Goal: Task Accomplishment & Management: Use online tool/utility

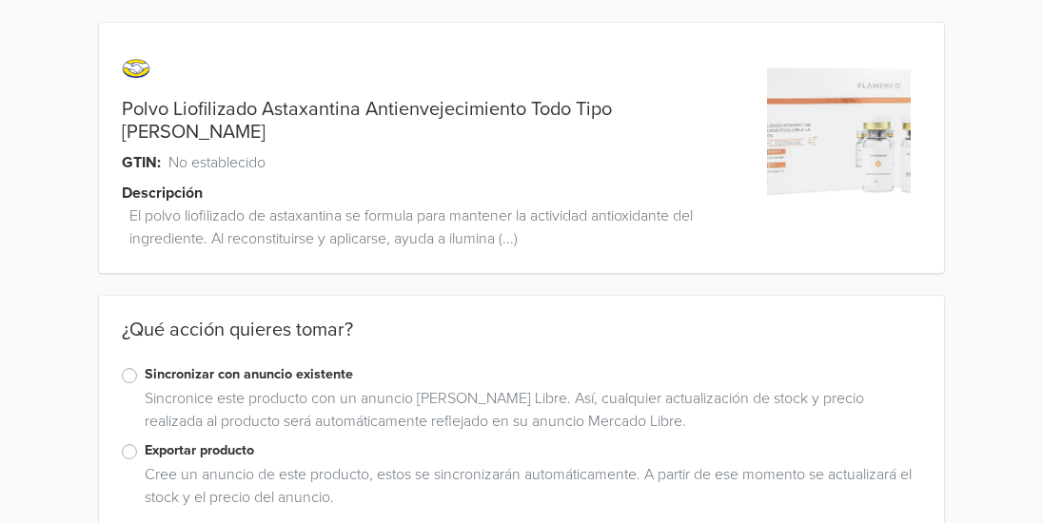
click at [145, 441] on label "Exportar producto" at bounding box center [533, 451] width 777 height 21
click at [0, 0] on input "Exportar producto" at bounding box center [0, 0] width 0 height 0
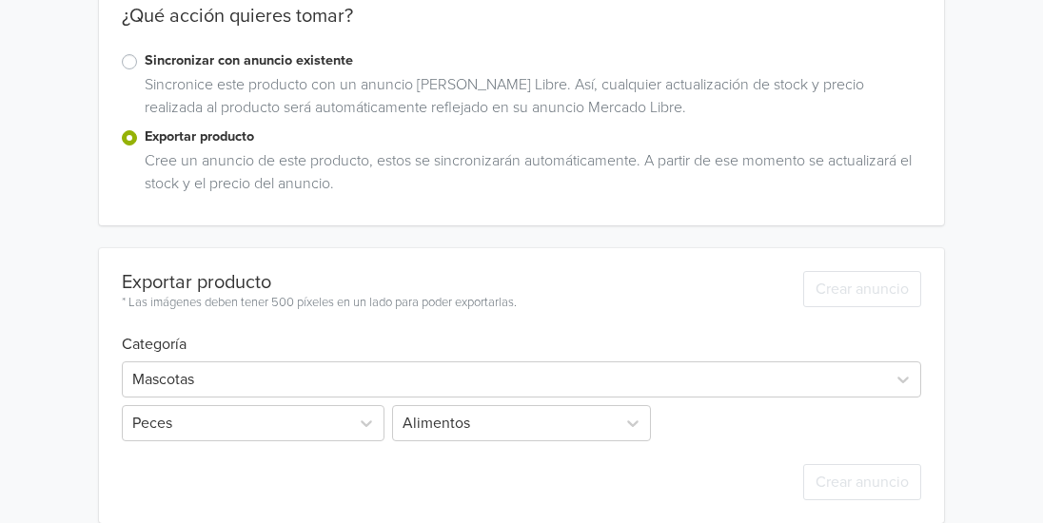
scroll to position [366, 0]
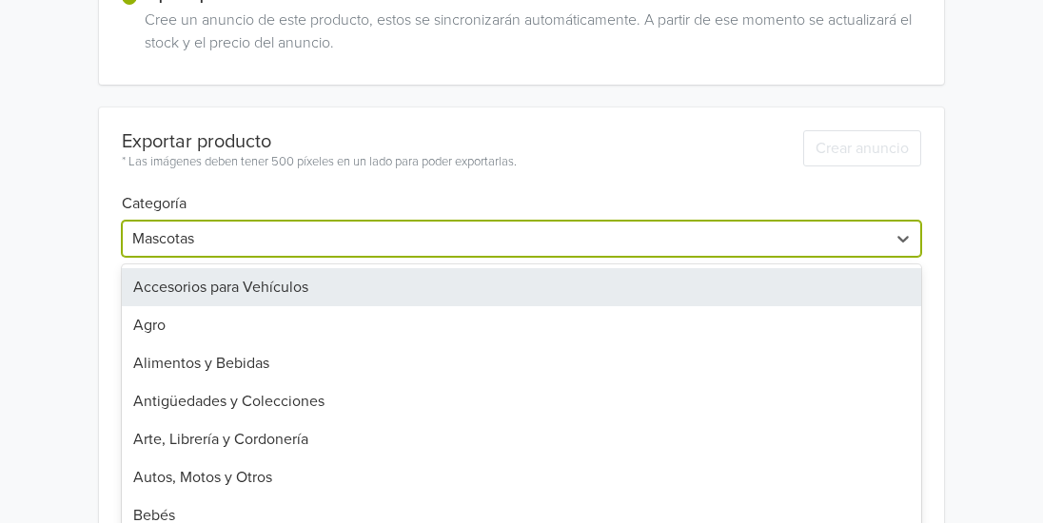
click at [610, 257] on div "42 results available. Use Up and Down to choose options, press Enter to select …" at bounding box center [521, 239] width 799 height 36
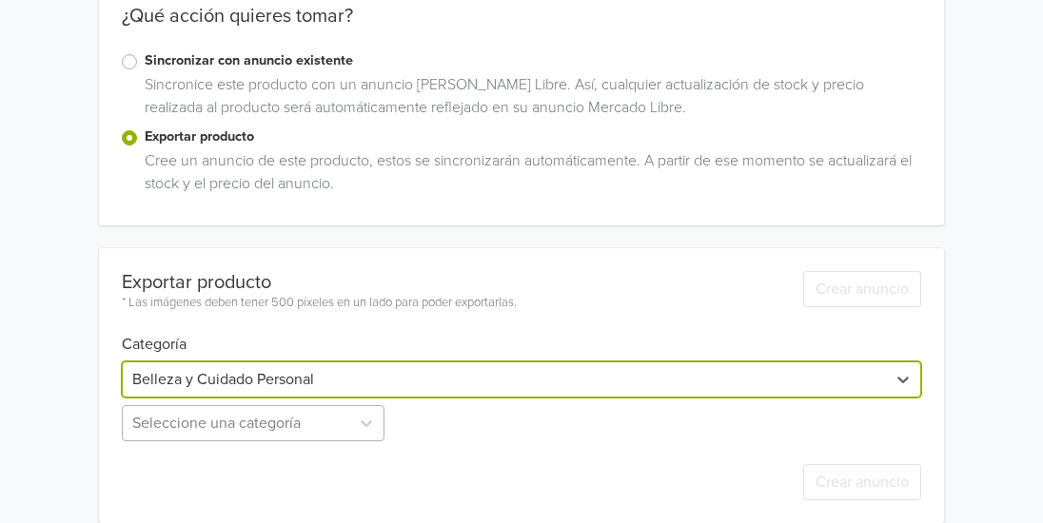
scroll to position [502, 0]
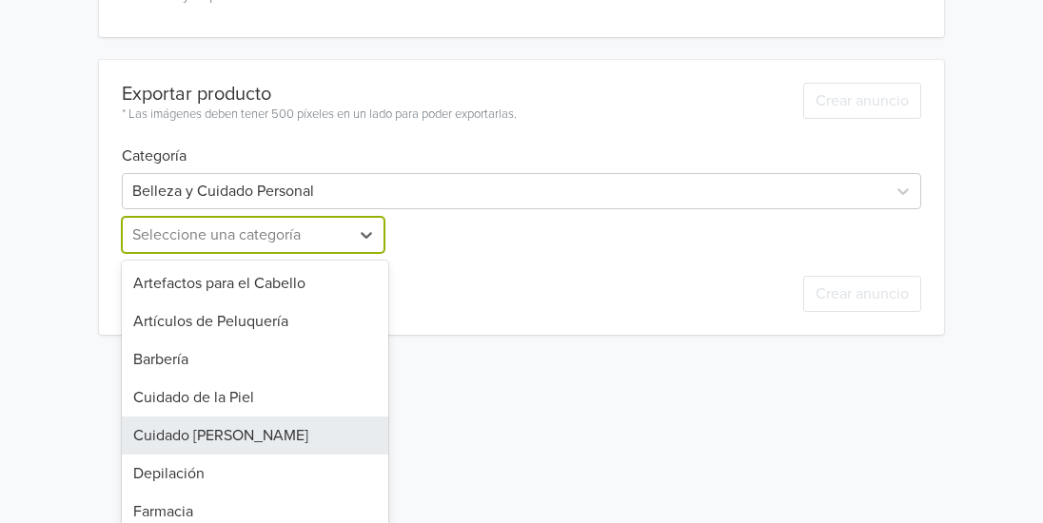
click at [326, 253] on div "13 results available. Use Up and Down to choose options, press Enter to select …" at bounding box center [255, 235] width 266 height 36
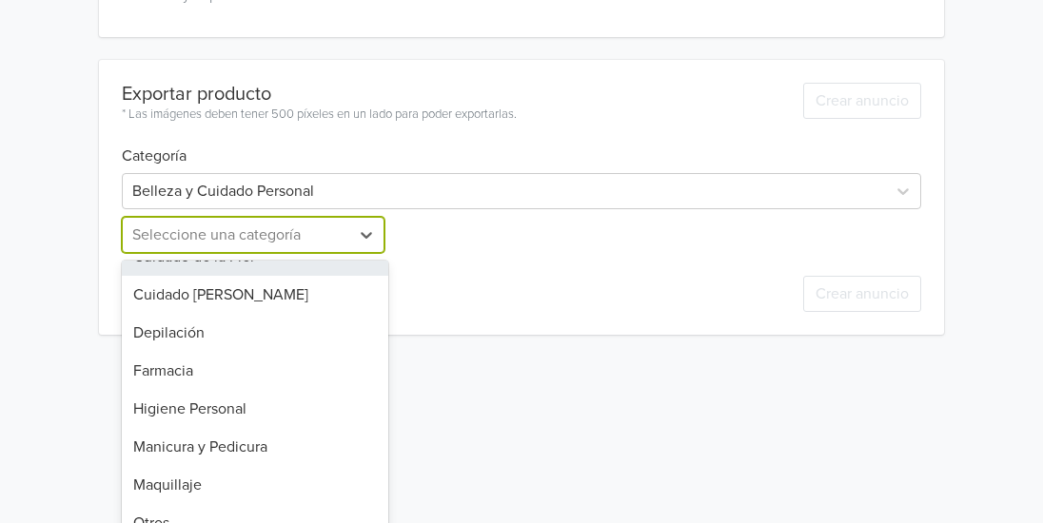
scroll to position [217, 0]
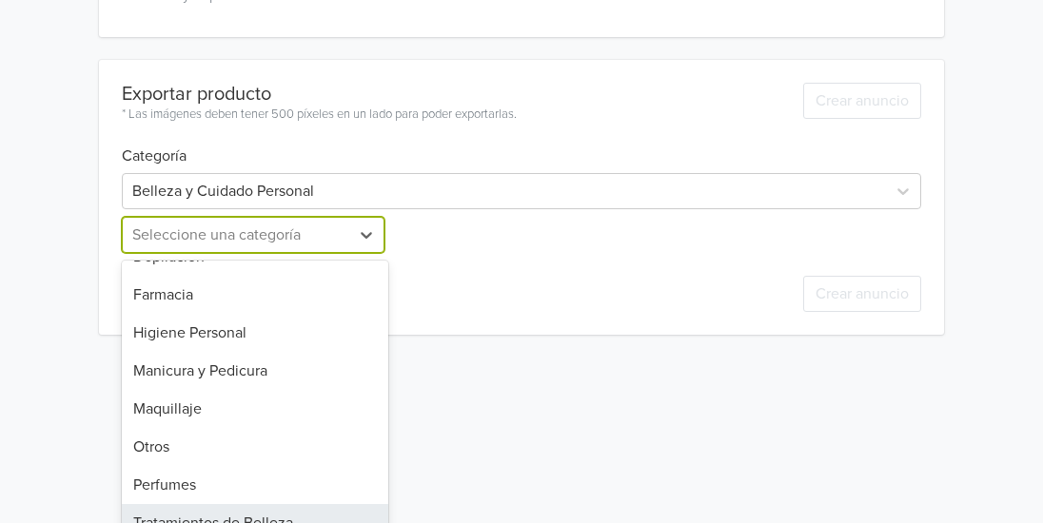
click at [297, 504] on div "Tratamientos de Belleza" at bounding box center [255, 523] width 266 height 38
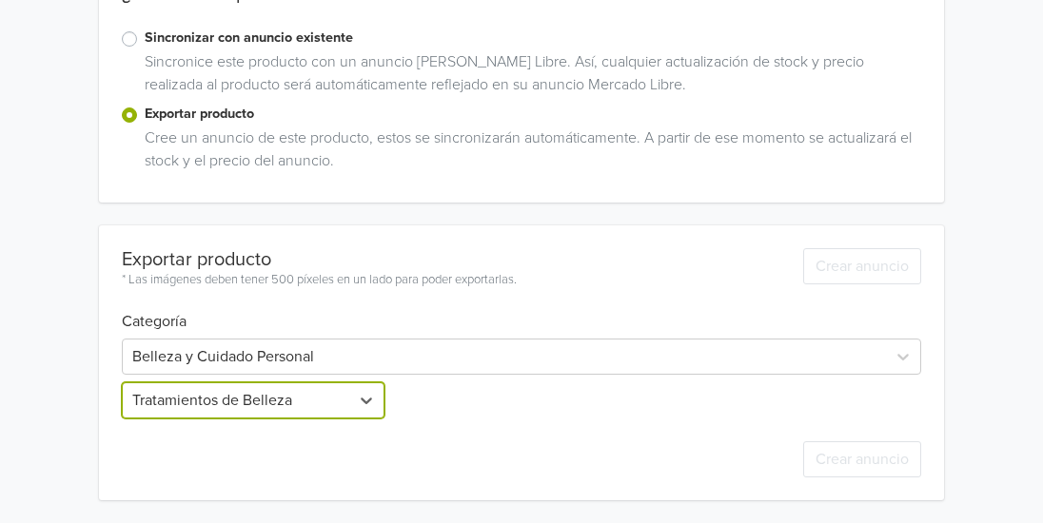
scroll to position [314, 0]
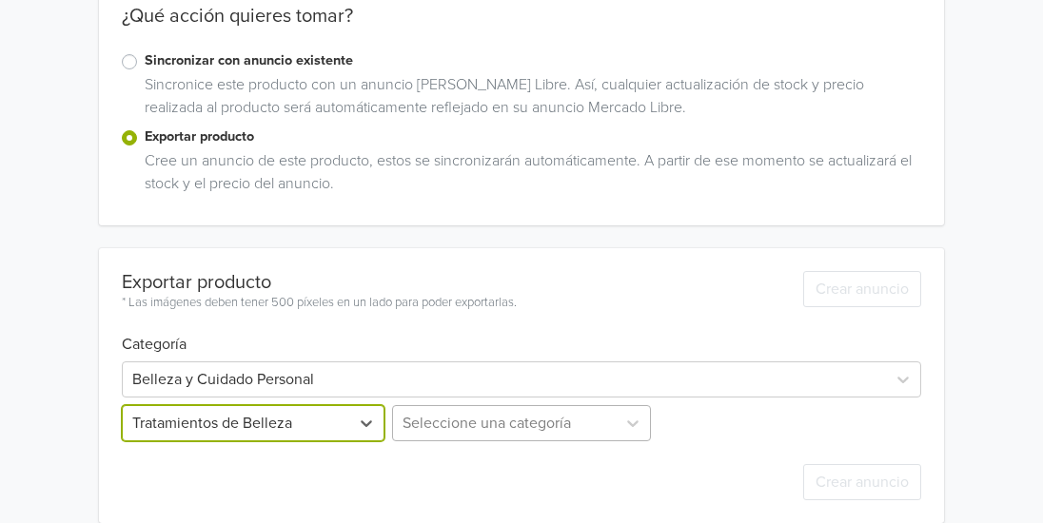
click at [595, 405] on div "Seleccione una categoría" at bounding box center [521, 423] width 266 height 36
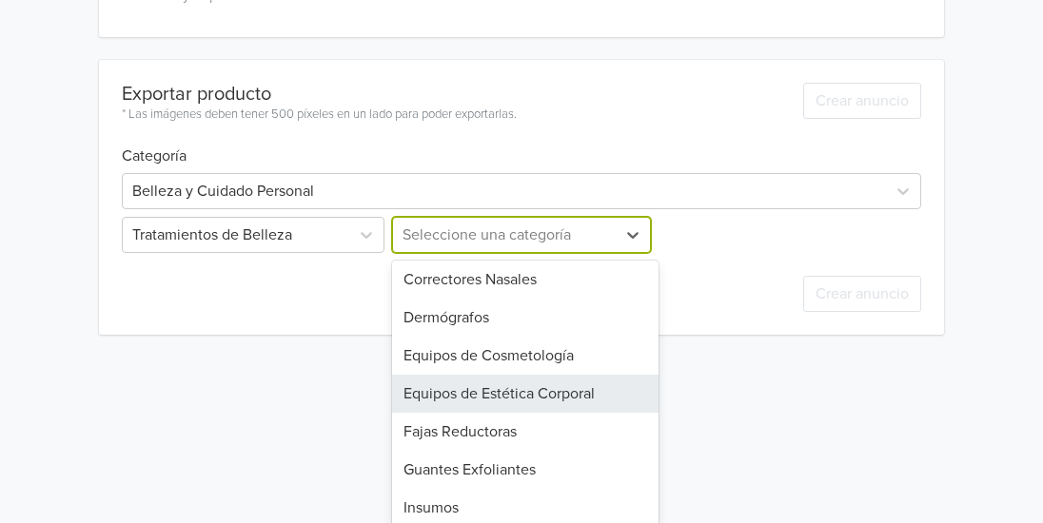
scroll to position [0, 0]
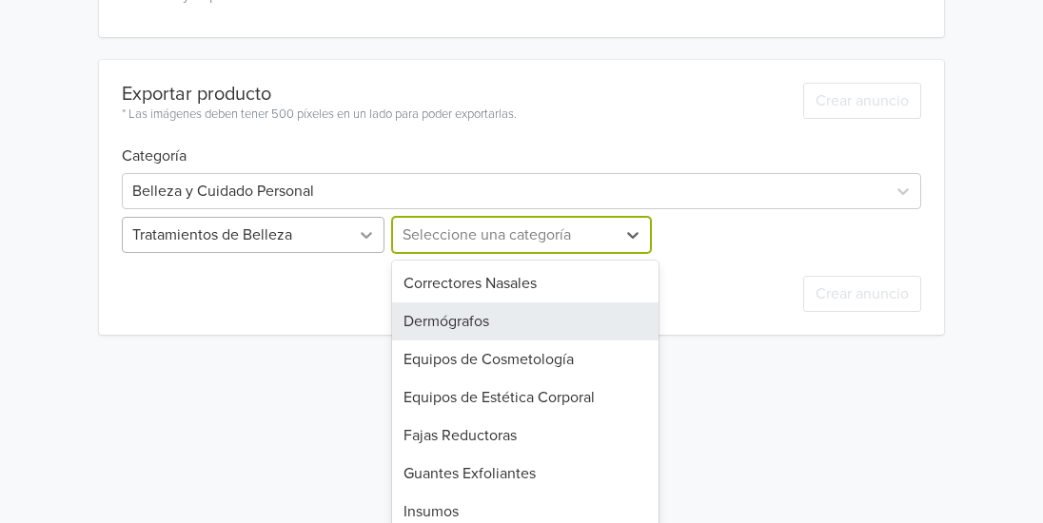
click at [351, 218] on div at bounding box center [366, 235] width 34 height 34
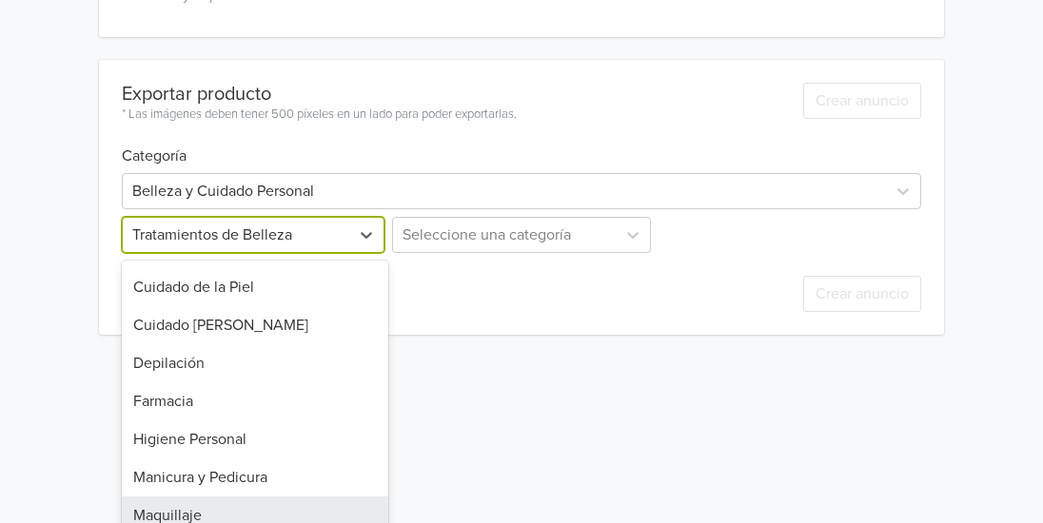
scroll to position [88, 0]
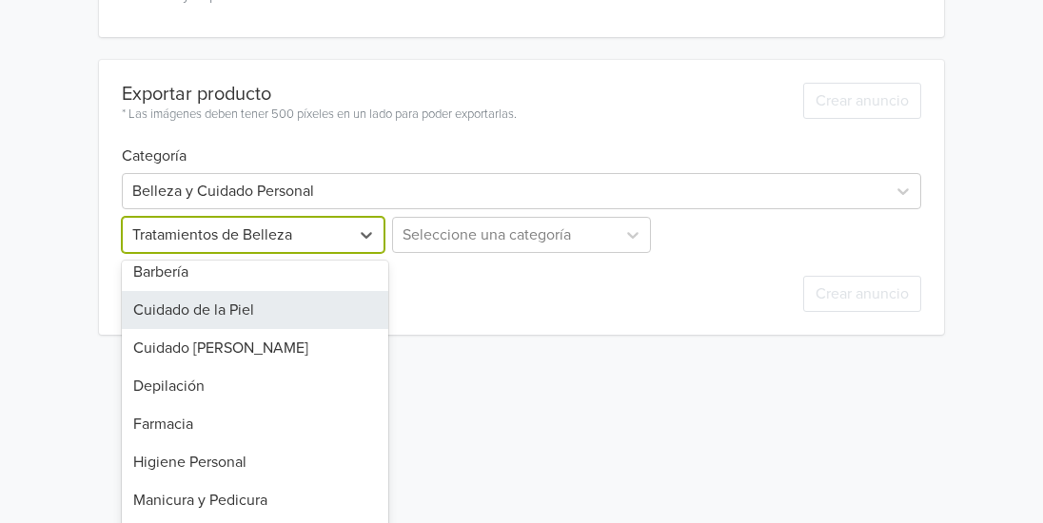
click at [294, 291] on div "Cuidado de la Piel" at bounding box center [255, 310] width 266 height 38
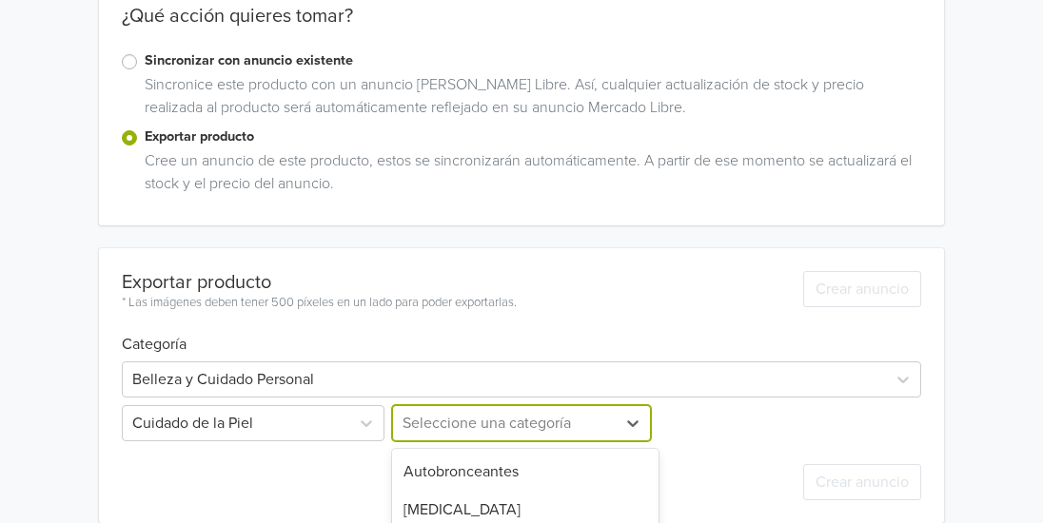
scroll to position [502, 0]
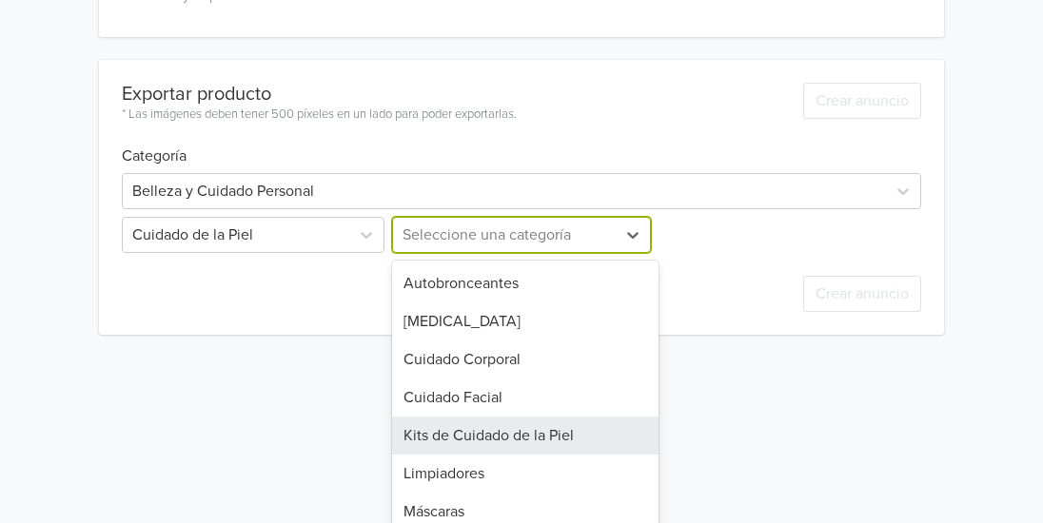
click at [474, 253] on div "11 results available. Use Up and Down to choose options, press Enter to select …" at bounding box center [521, 235] width 266 height 36
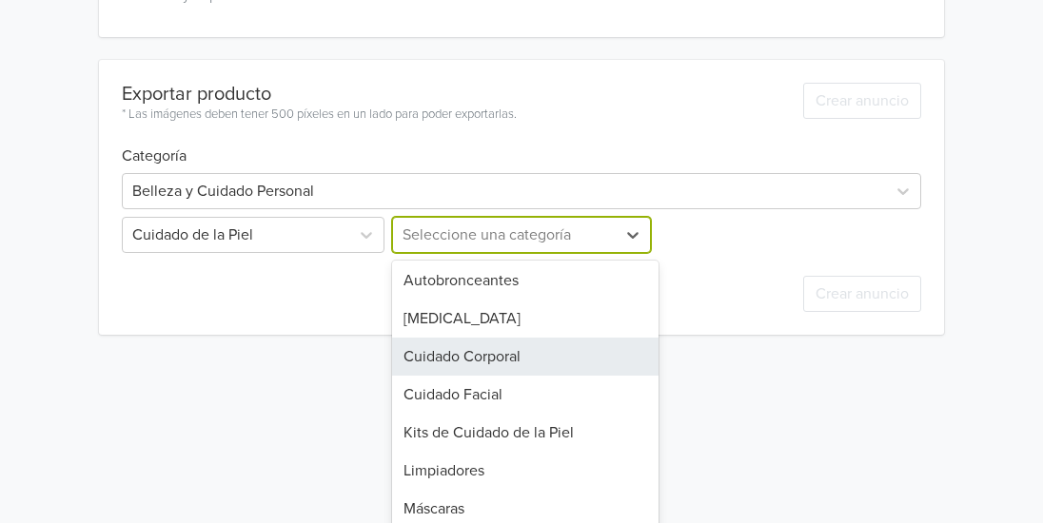
scroll to position [0, 0]
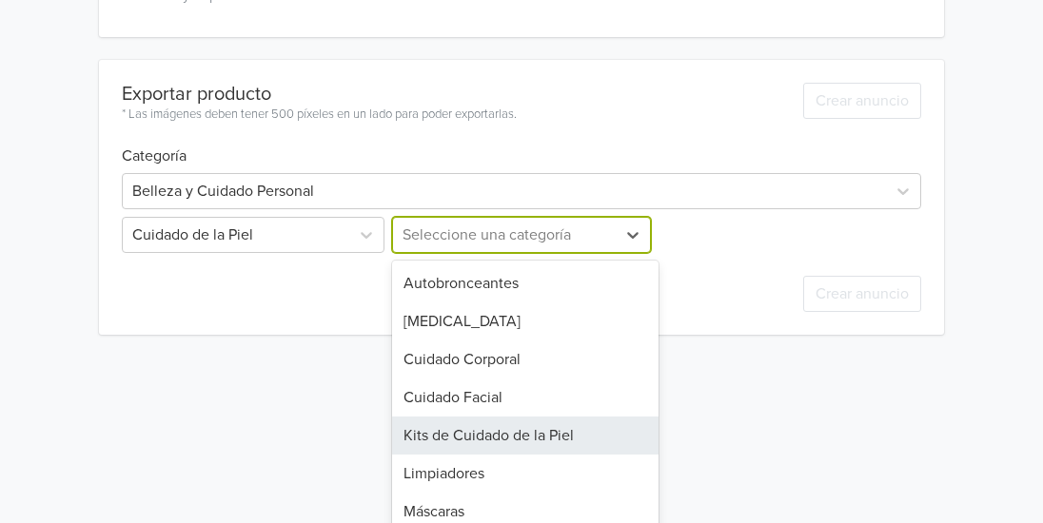
click at [536, 417] on div "Kits de Cuidado de la Piel" at bounding box center [525, 436] width 266 height 38
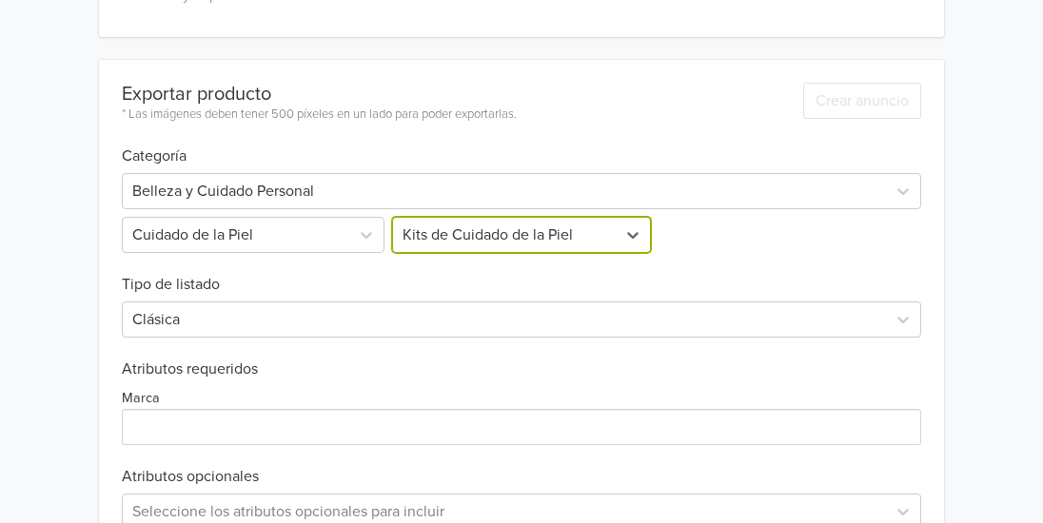
scroll to position [591, 0]
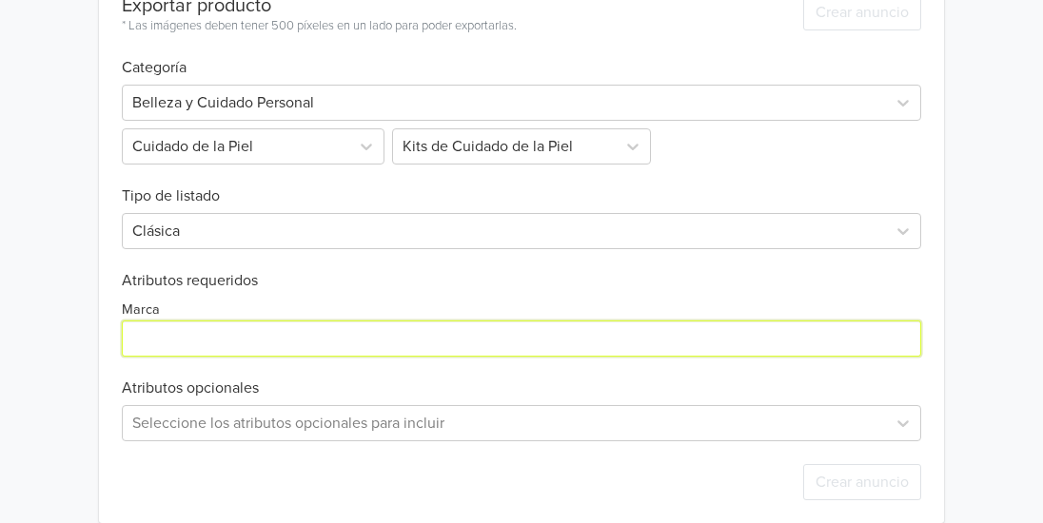
click at [771, 321] on input "Marca" at bounding box center [521, 339] width 799 height 36
type input "Flamenco"
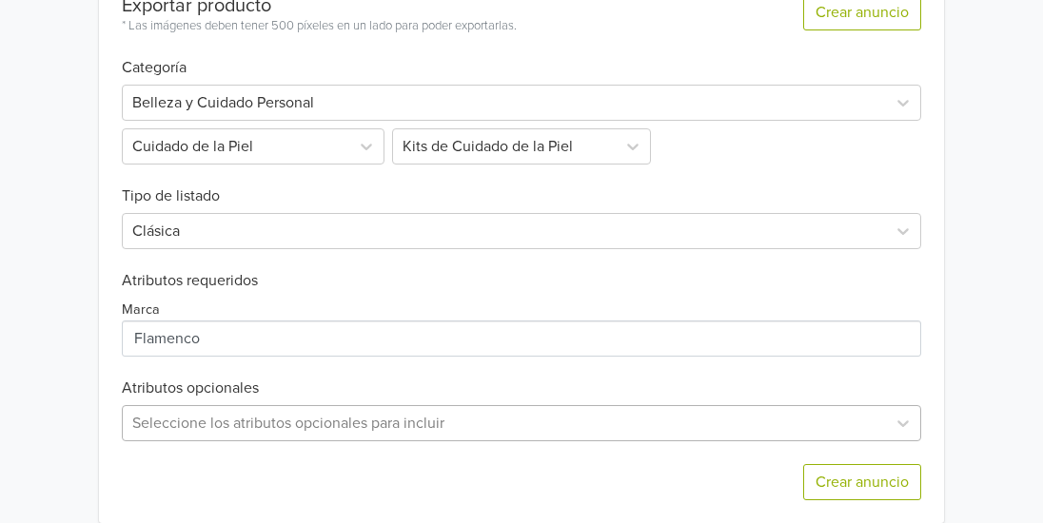
scroll to position [779, 0]
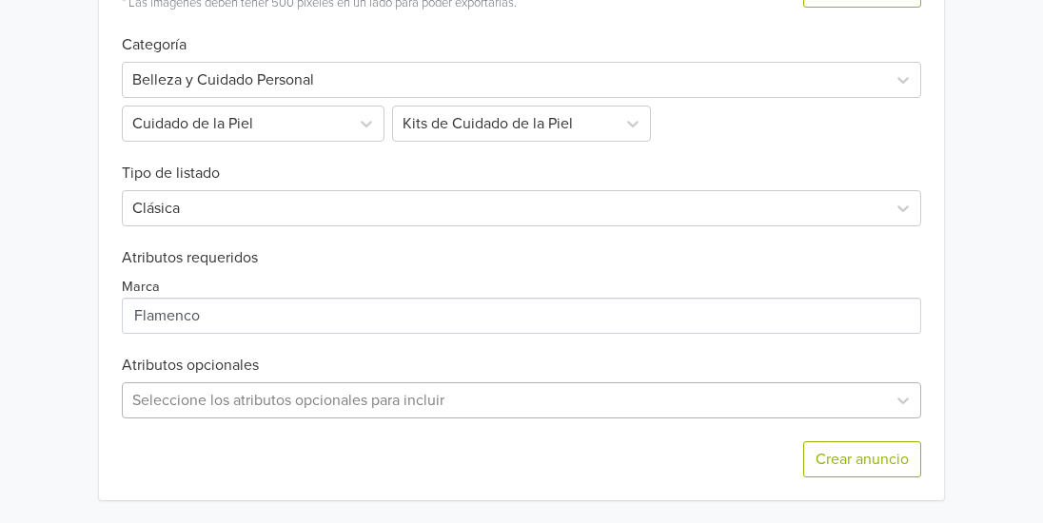
click at [377, 398] on div "Seleccione los atributos opcionales para incluir" at bounding box center [521, 401] width 799 height 36
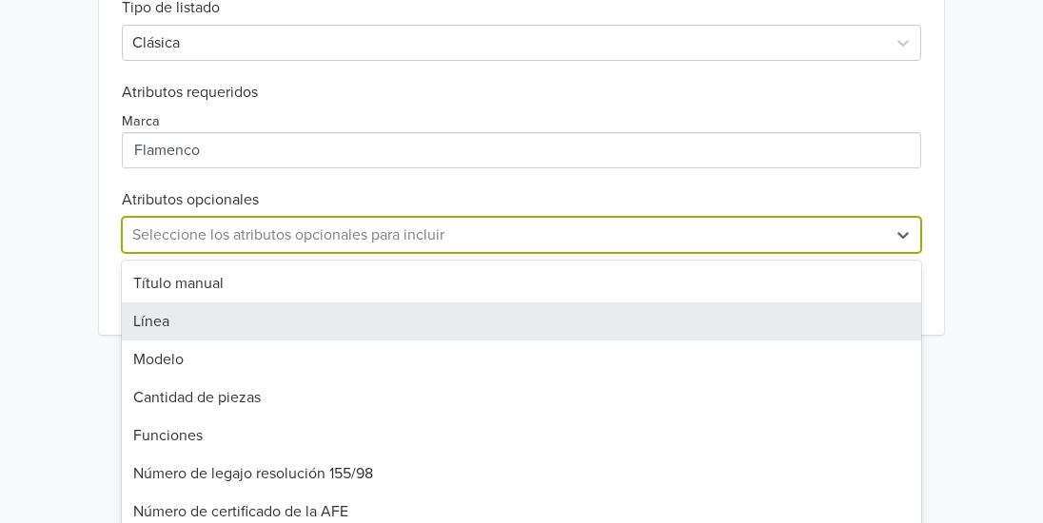
click at [389, 315] on div "Línea" at bounding box center [521, 322] width 799 height 38
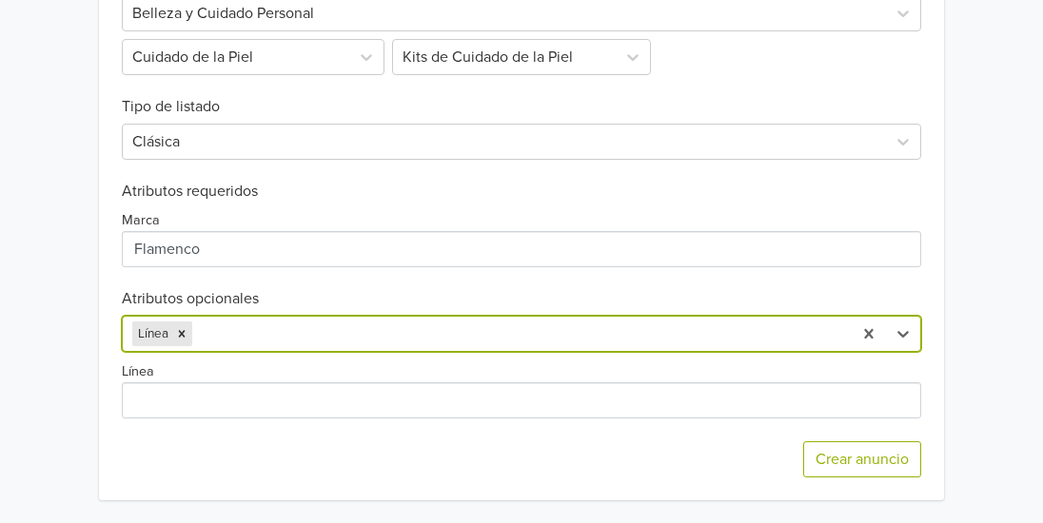
scroll to position [658, 0]
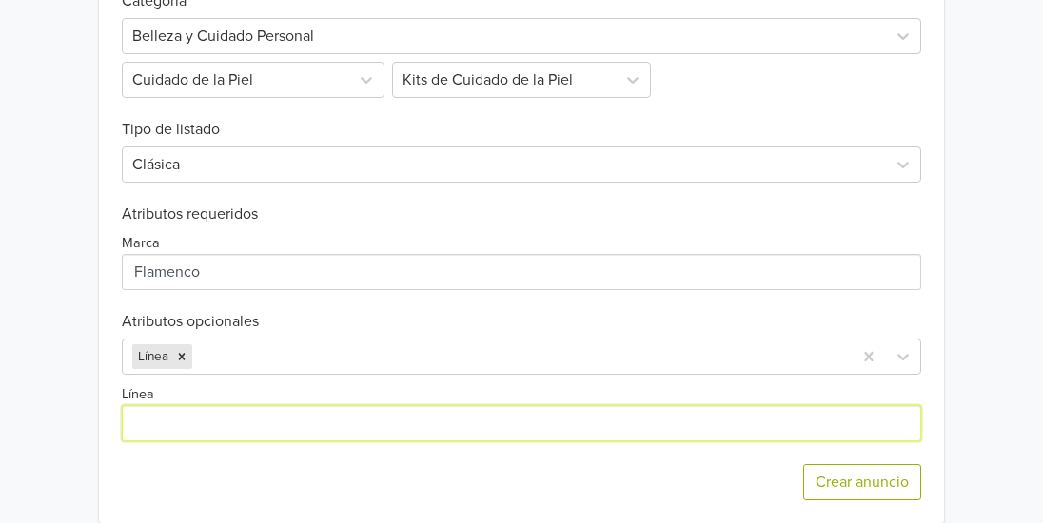
click at [429, 405] on input "Línea" at bounding box center [521, 423] width 799 height 36
type input "Antiedad,"
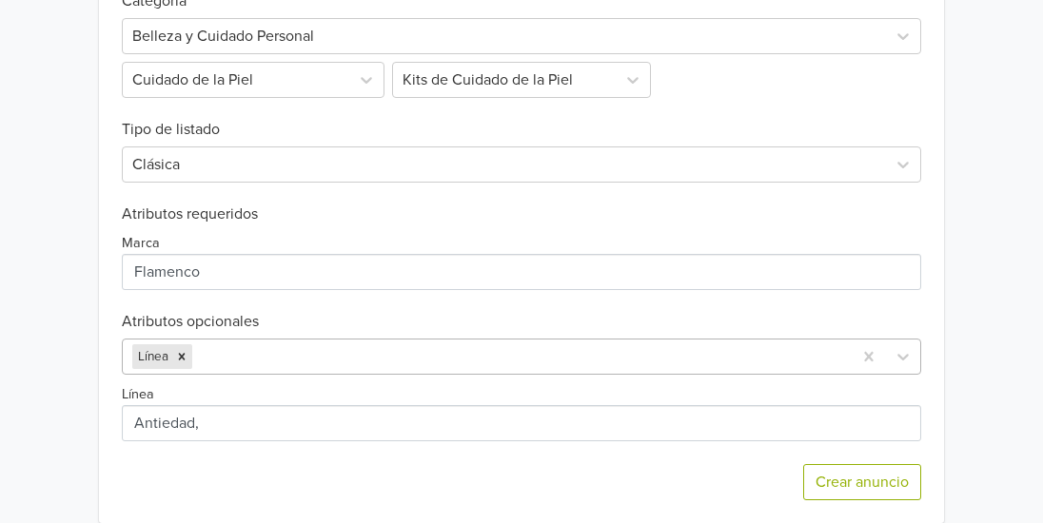
click at [286, 344] on div at bounding box center [519, 357] width 646 height 27
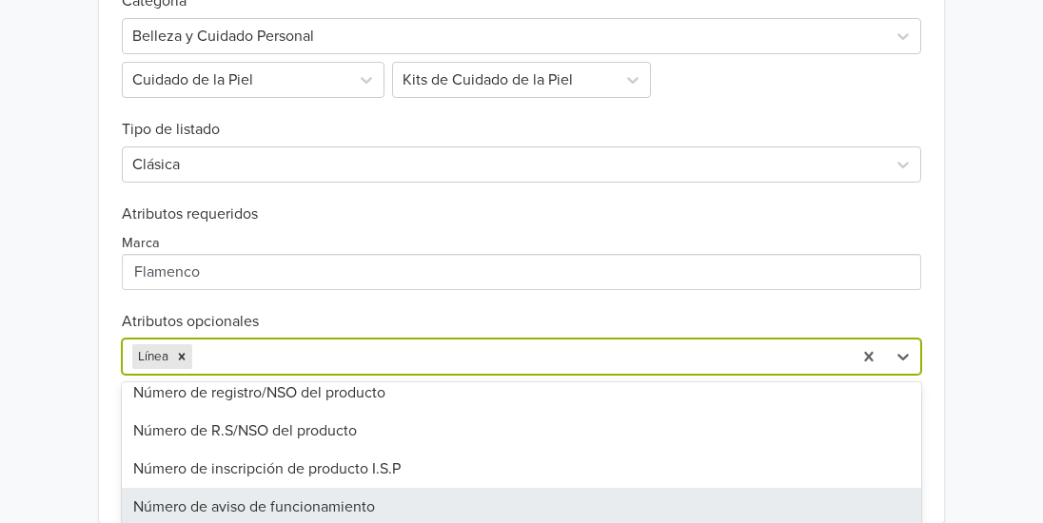
scroll to position [507, 0]
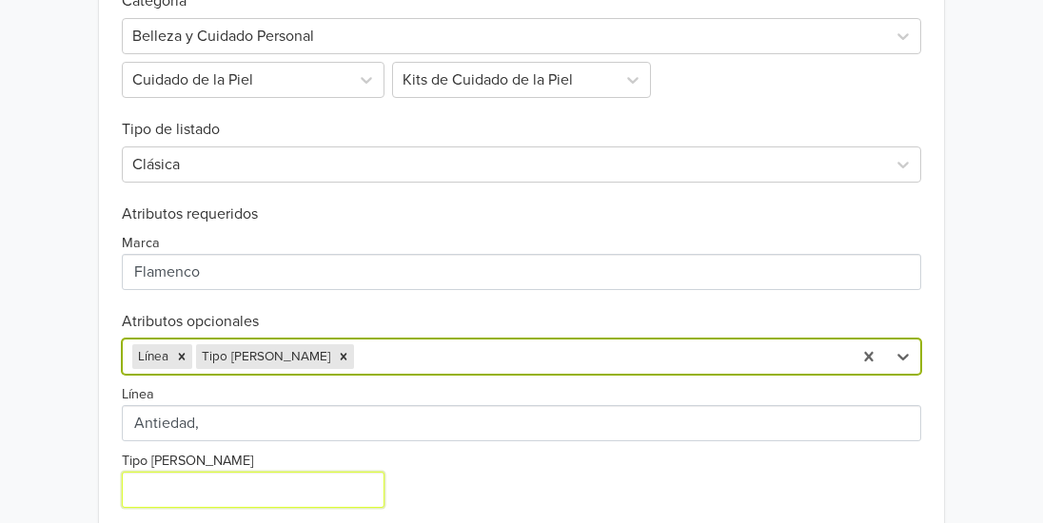
click at [314, 472] on input "Tipo [PERSON_NAME]" at bounding box center [253, 490] width 263 height 36
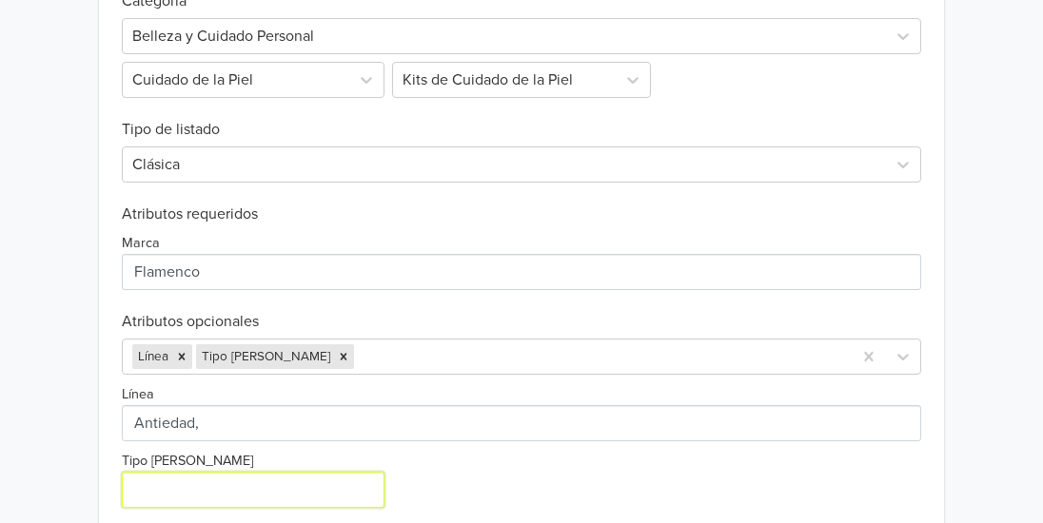
click at [312, 472] on input "Tipo [PERSON_NAME]" at bounding box center [253, 490] width 263 height 36
type input "Todo tipo de el"
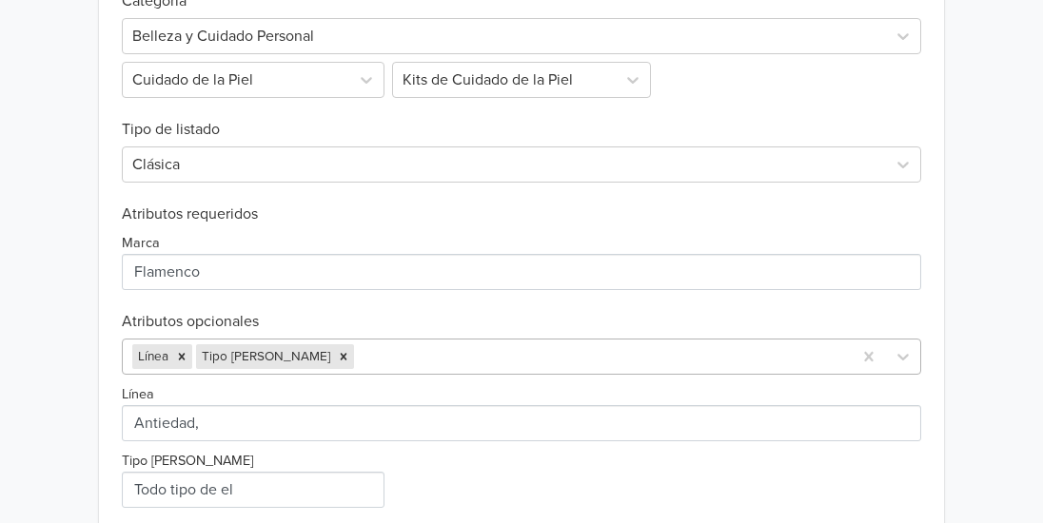
click at [397, 339] on div "Línea Tipo de piel" at bounding box center [521, 357] width 799 height 36
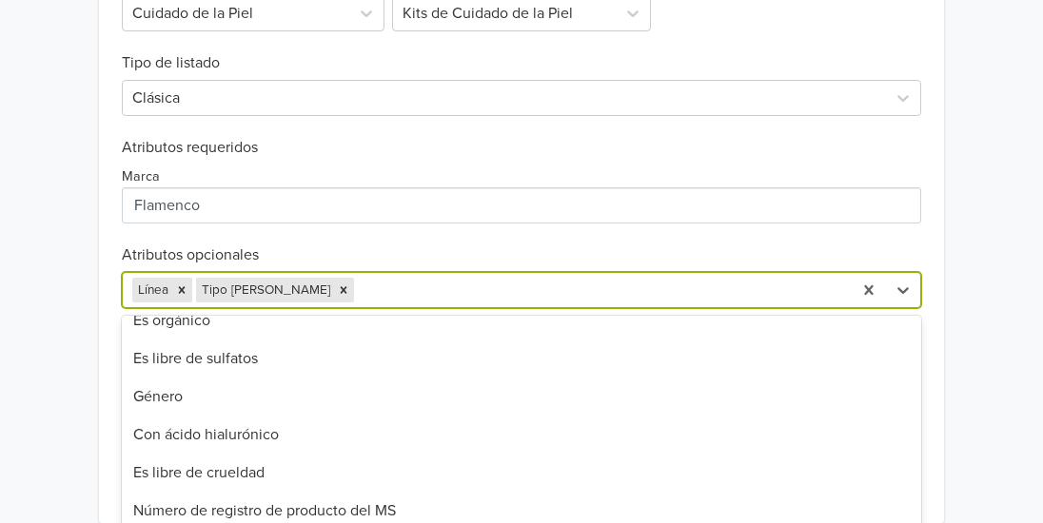
scroll to position [889, 0]
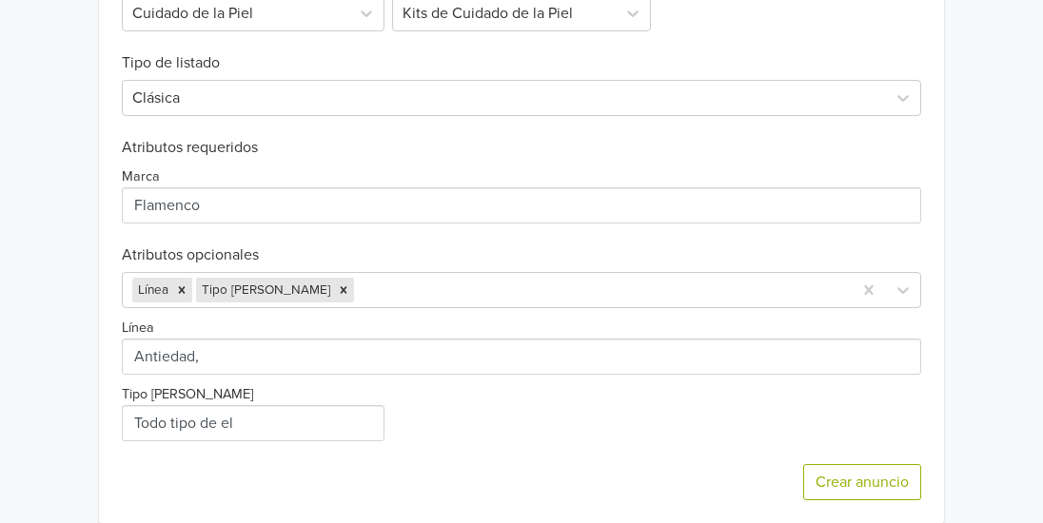
click at [850, 464] on button "Crear anuncio" at bounding box center [862, 482] width 118 height 36
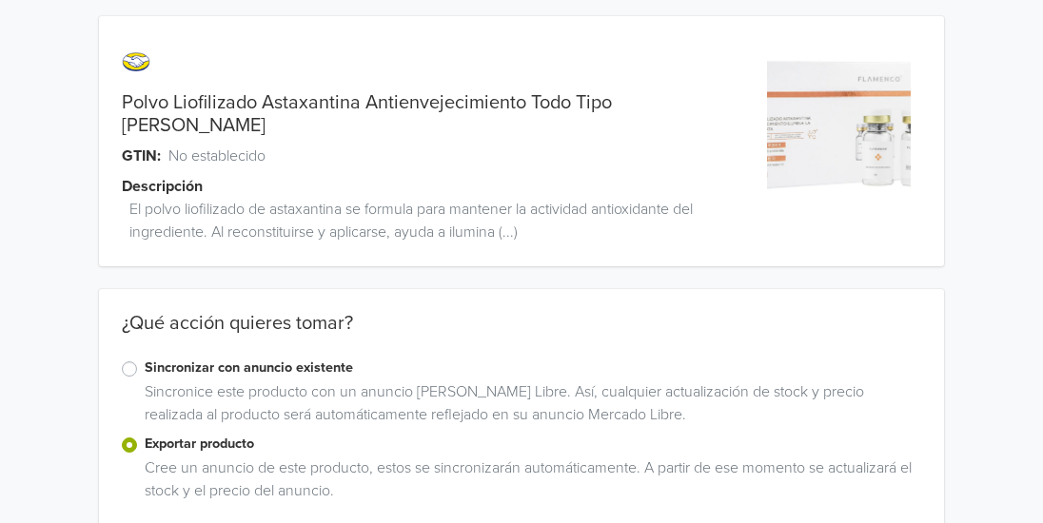
scroll to position [0, 0]
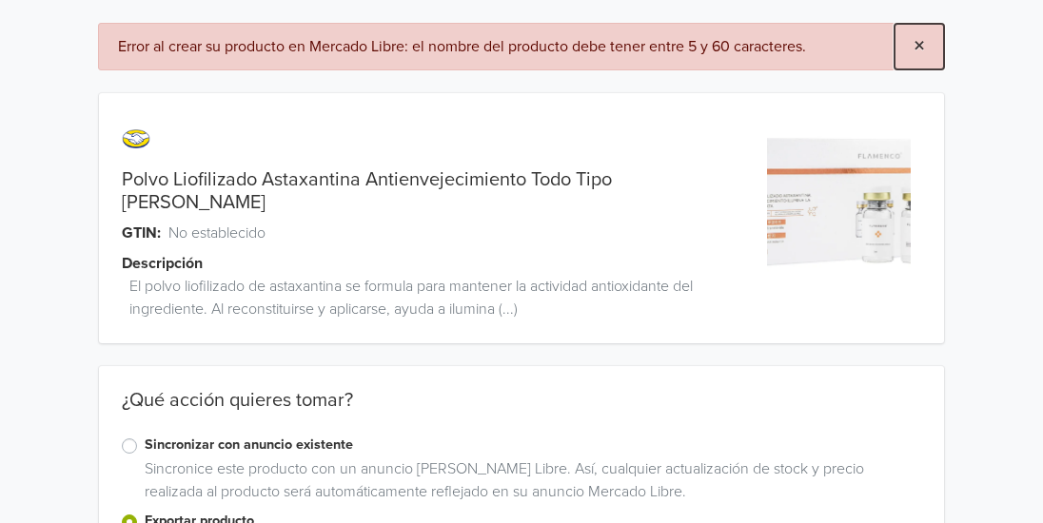
click at [915, 44] on span "×" at bounding box center [919, 46] width 11 height 28
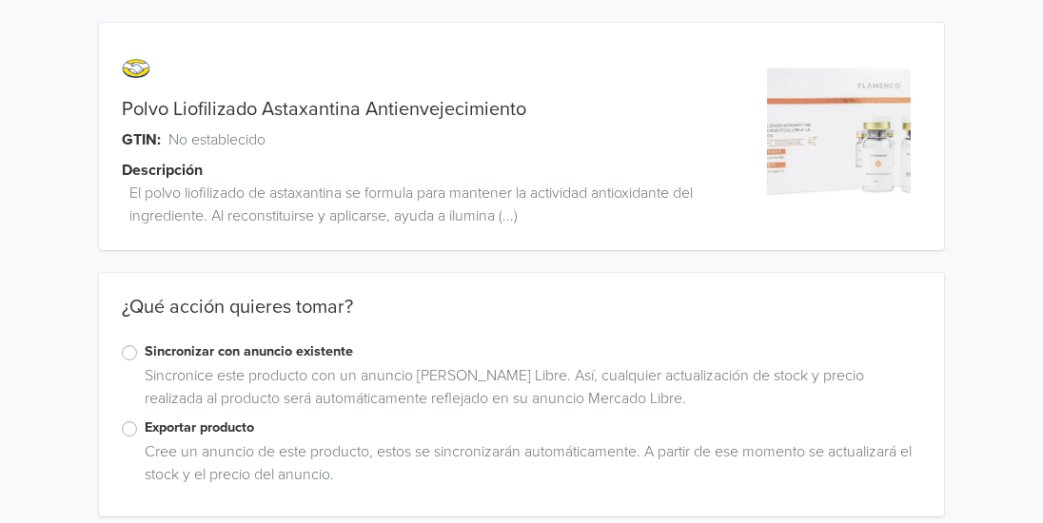
click at [145, 430] on label "Exportar producto" at bounding box center [533, 428] width 777 height 21
click at [0, 0] on input "Exportar producto" at bounding box center [0, 0] width 0 height 0
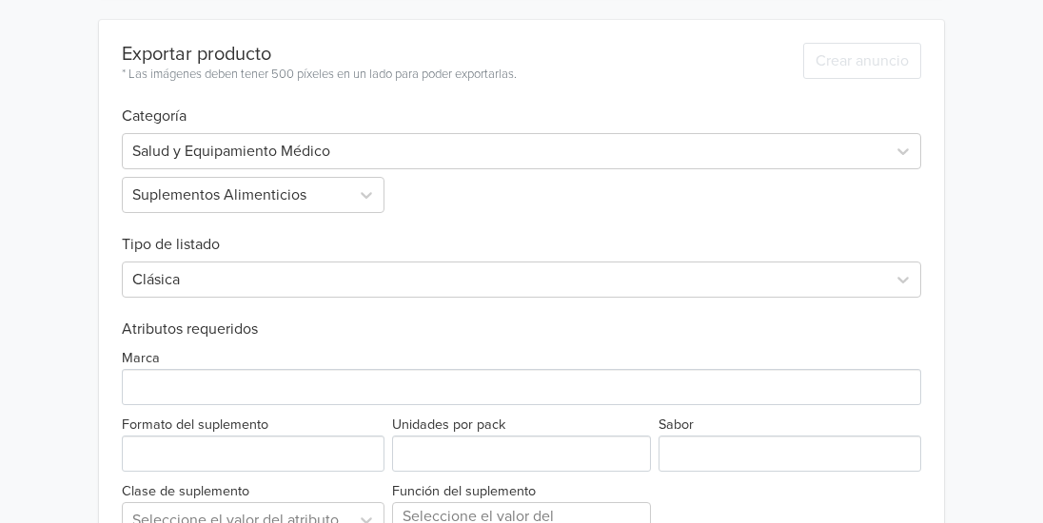
scroll to position [515, 0]
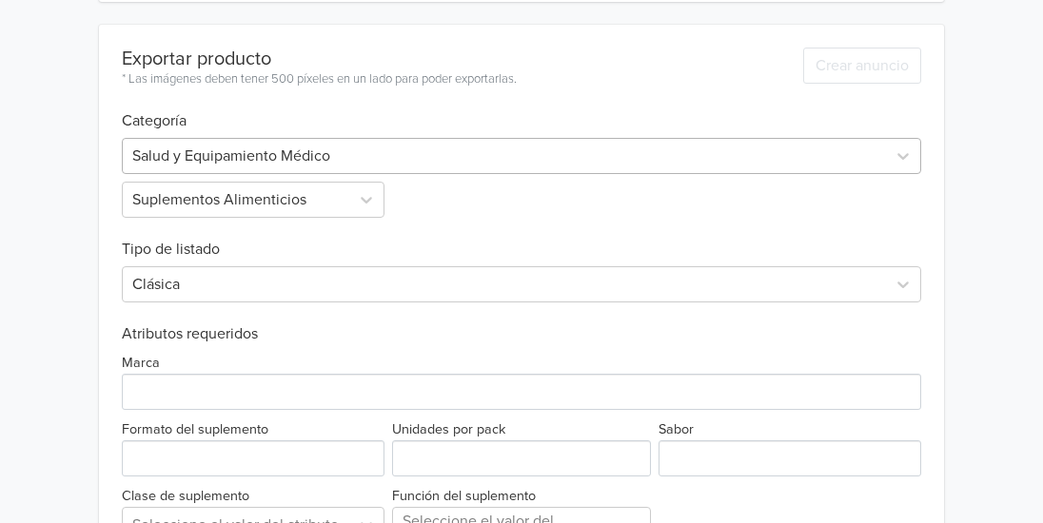
click at [827, 161] on div at bounding box center [504, 156] width 744 height 27
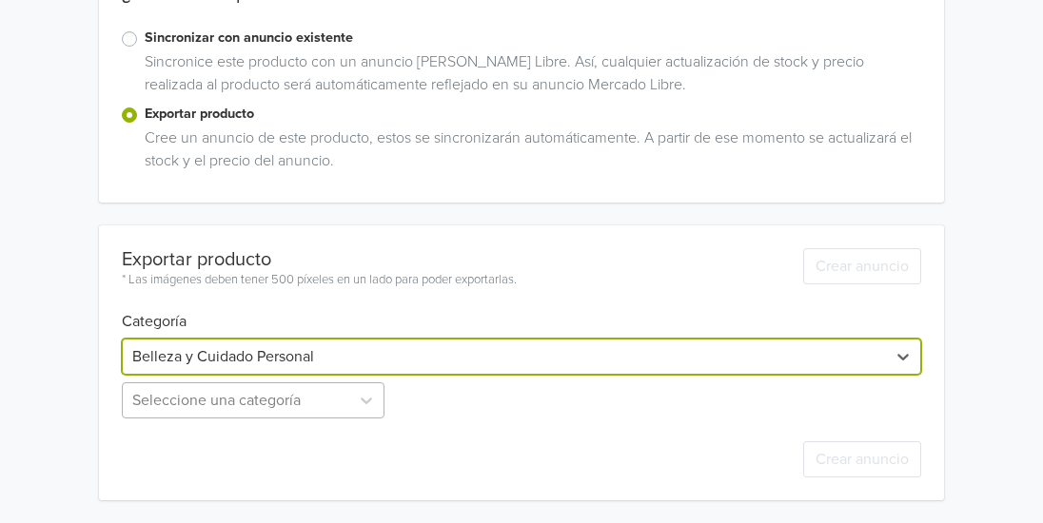
scroll to position [502, 0]
click at [336, 400] on div "Seleccione una categoría" at bounding box center [255, 401] width 266 height 36
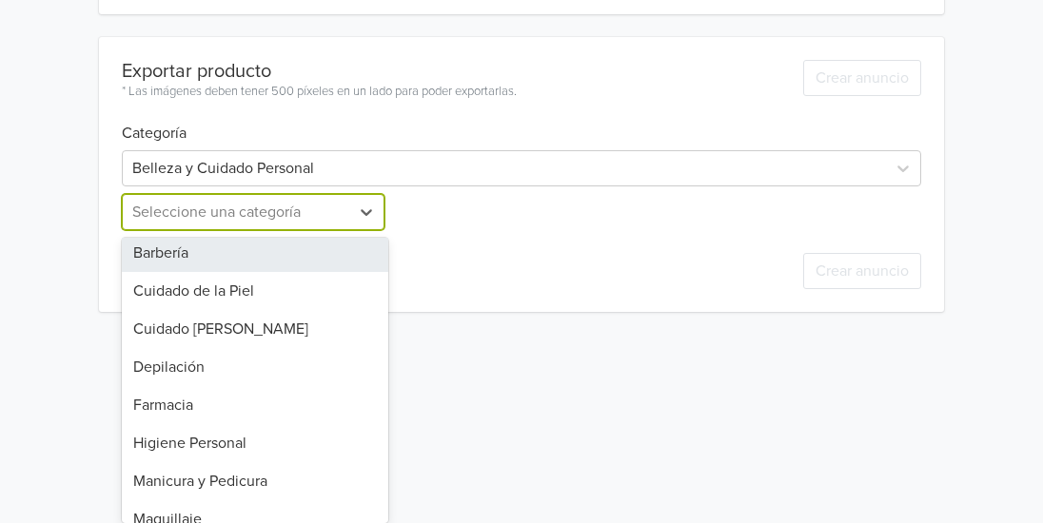
scroll to position [72, 0]
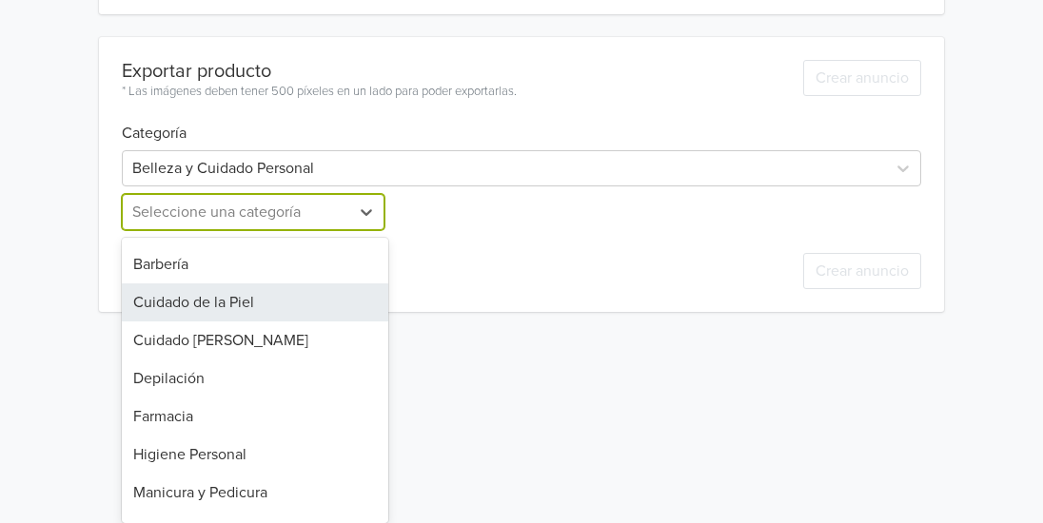
click at [280, 301] on div "Cuidado de la Piel" at bounding box center [255, 303] width 266 height 38
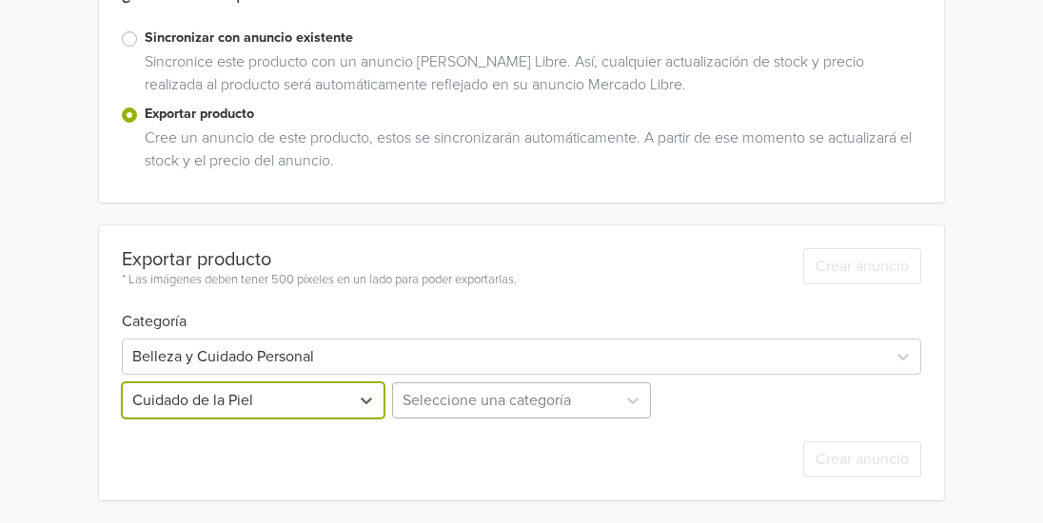
scroll to position [502, 0]
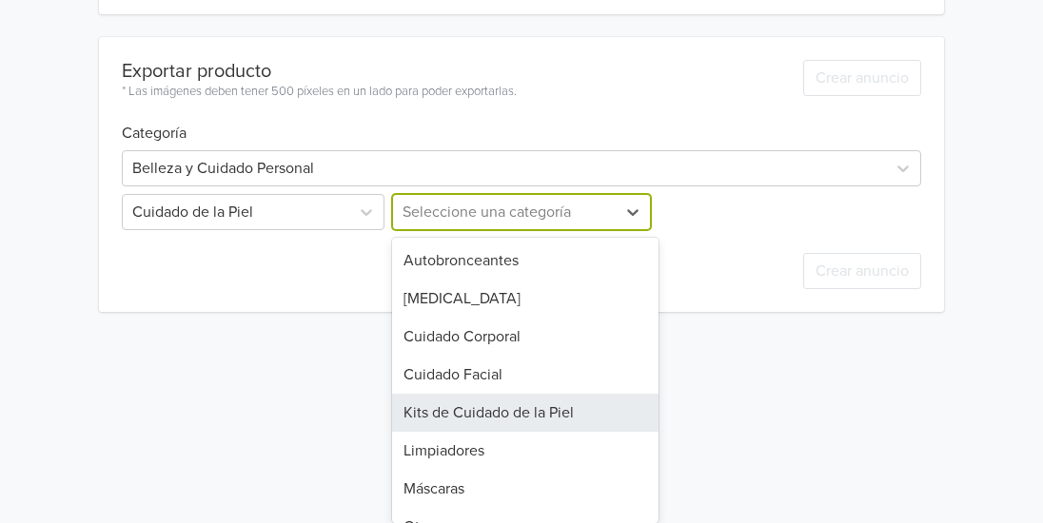
click at [567, 230] on div "11 results available. Use Up and Down to choose options, press Enter to select …" at bounding box center [521, 212] width 266 height 36
click at [567, 406] on div "Kits de Cuidado de la Piel" at bounding box center [525, 413] width 266 height 38
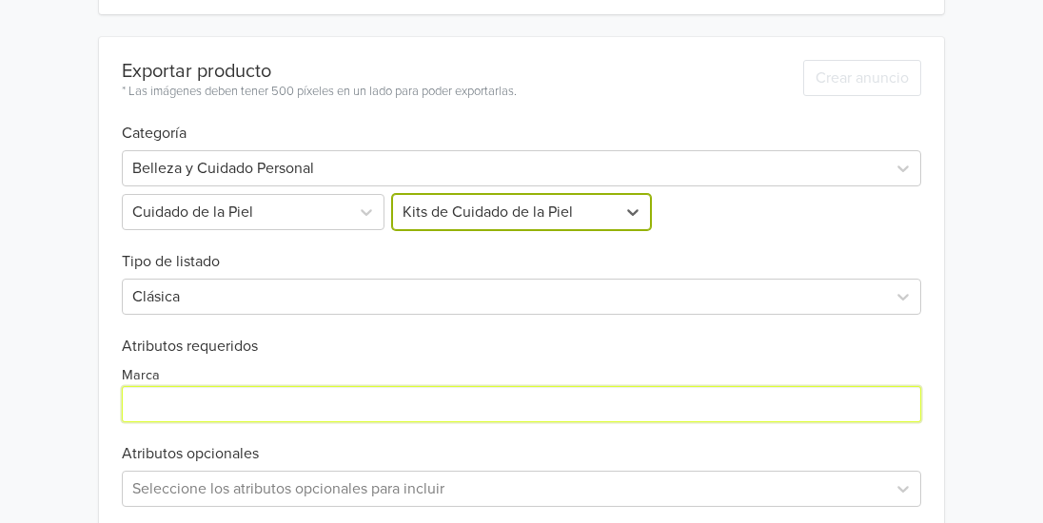
click at [471, 421] on input "Marca" at bounding box center [521, 404] width 799 height 36
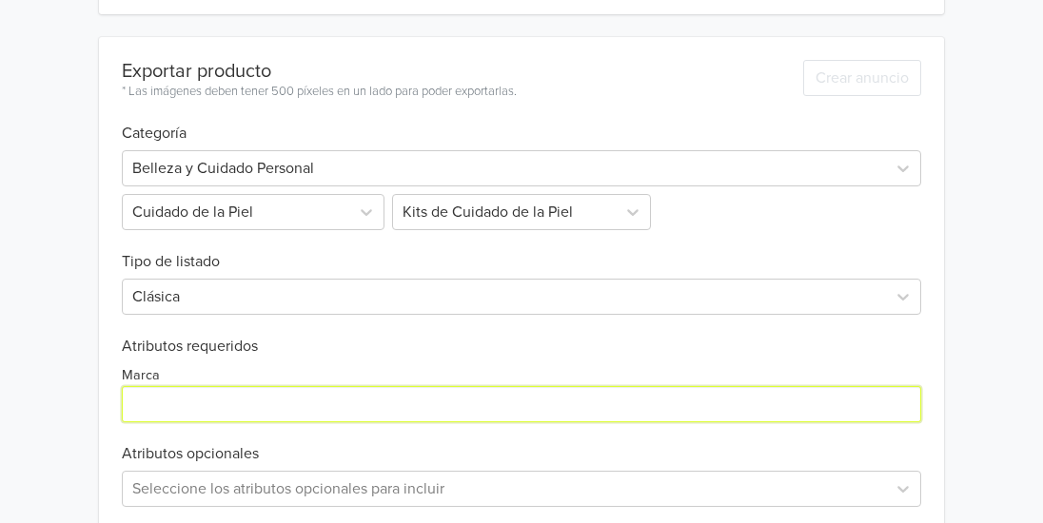
type input "Flamenco"
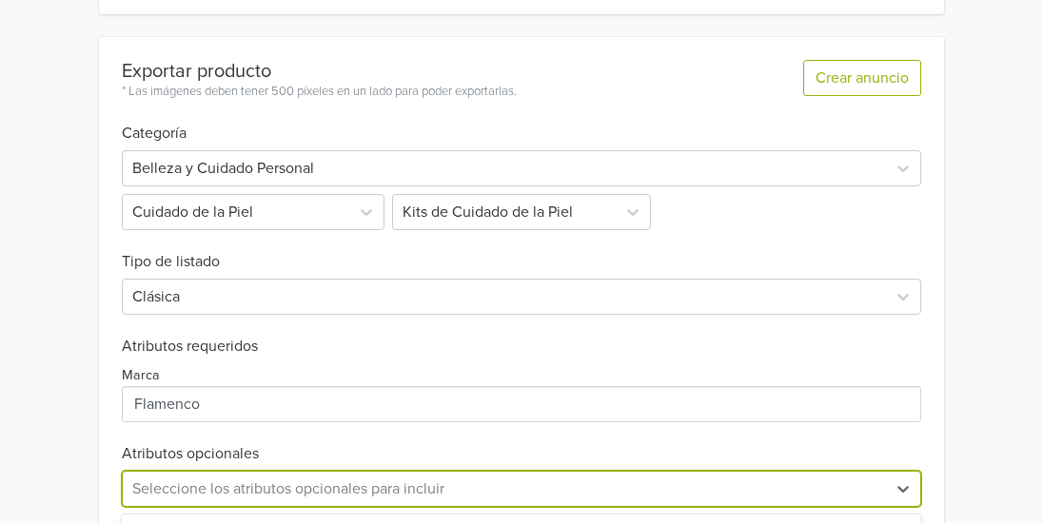
scroll to position [779, 0]
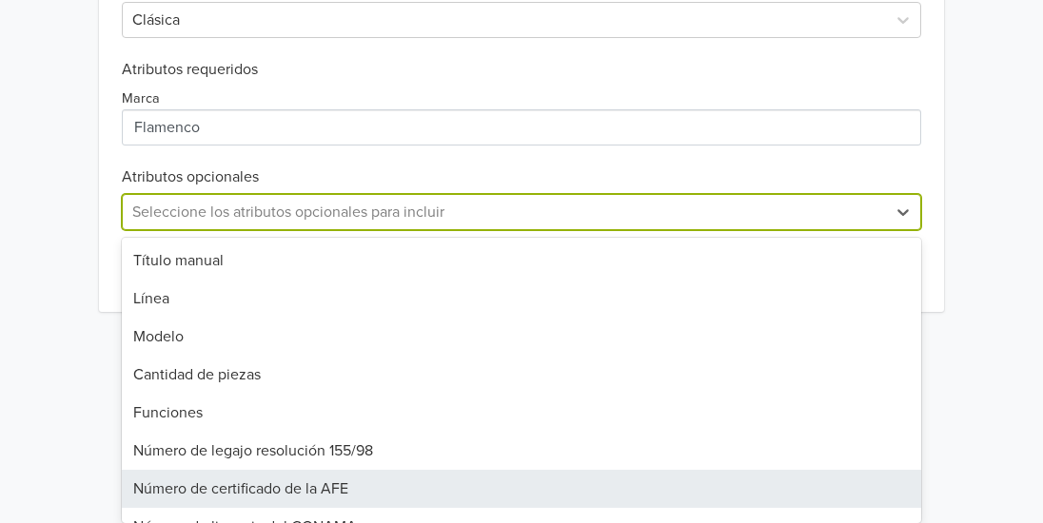
click at [398, 230] on div "31 results available. Use Up and Down to choose options, press Enter to select …" at bounding box center [521, 212] width 799 height 36
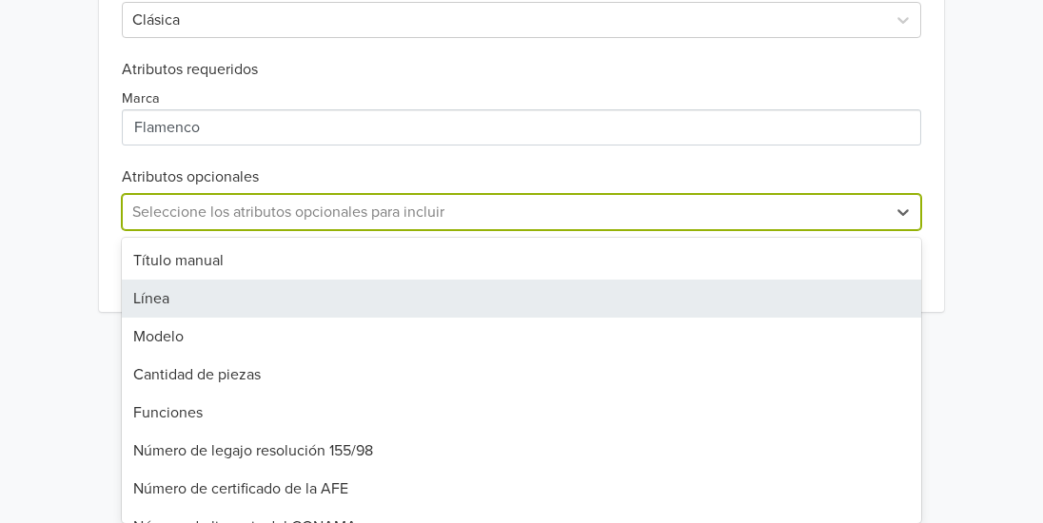
click at [408, 308] on div "Línea" at bounding box center [521, 299] width 799 height 38
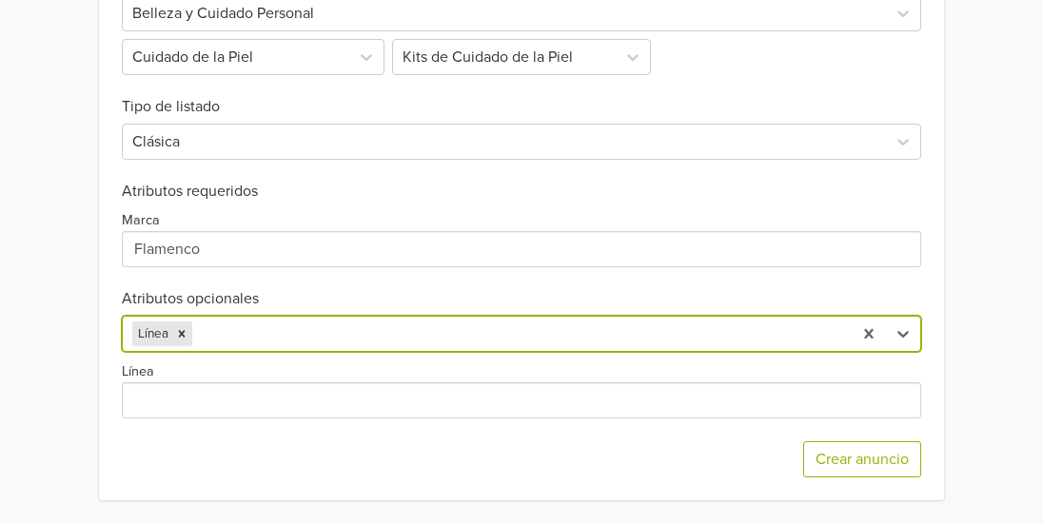
scroll to position [658, 0]
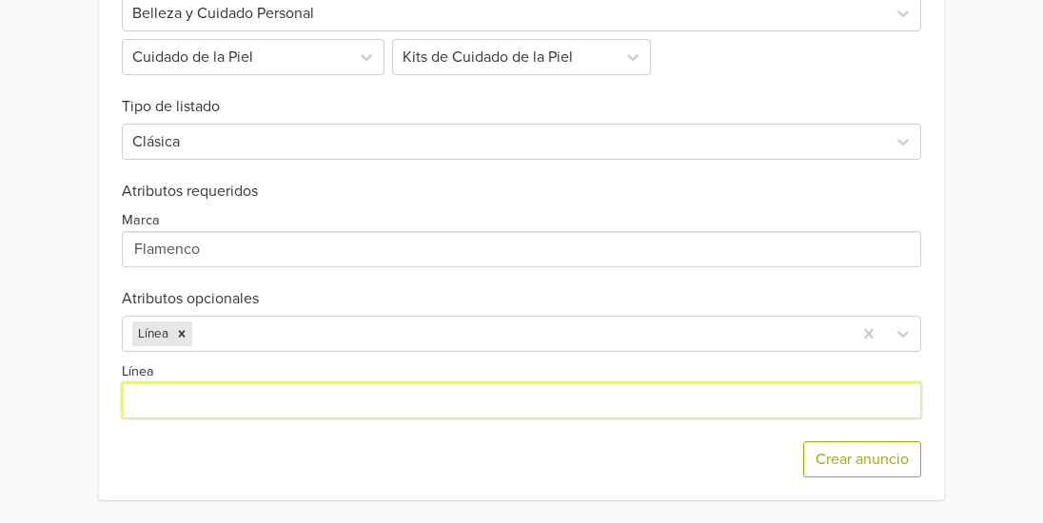
click at [299, 383] on input "Línea" at bounding box center [521, 401] width 799 height 36
type input "Antiedad,"
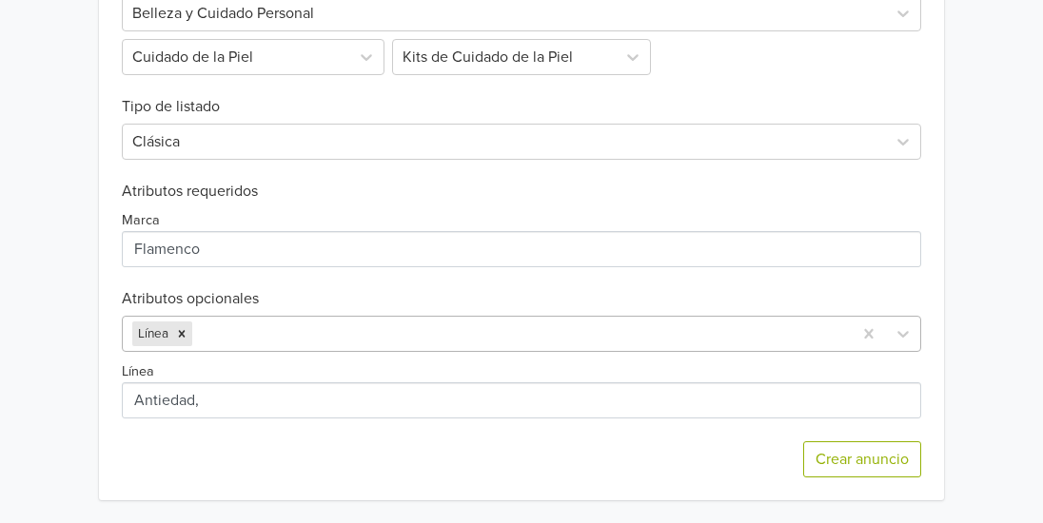
click at [364, 331] on div at bounding box center [519, 334] width 646 height 27
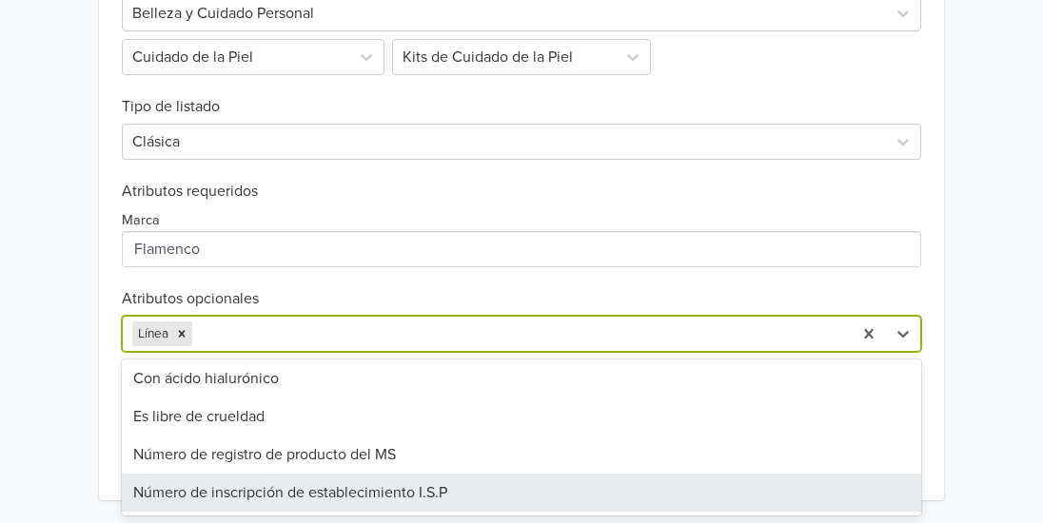
scroll to position [0, 0]
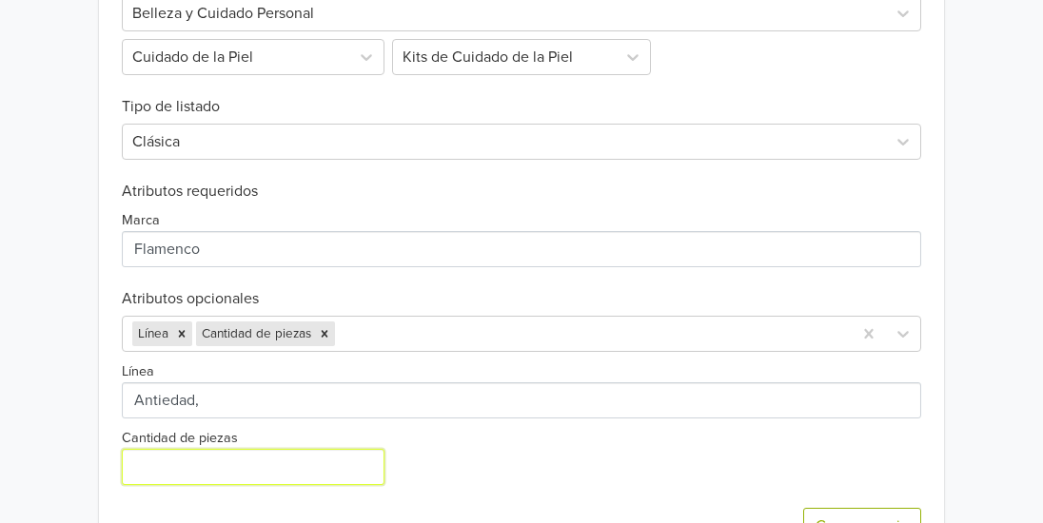
click at [260, 475] on input "Cantidad de piezas" at bounding box center [253, 467] width 263 height 36
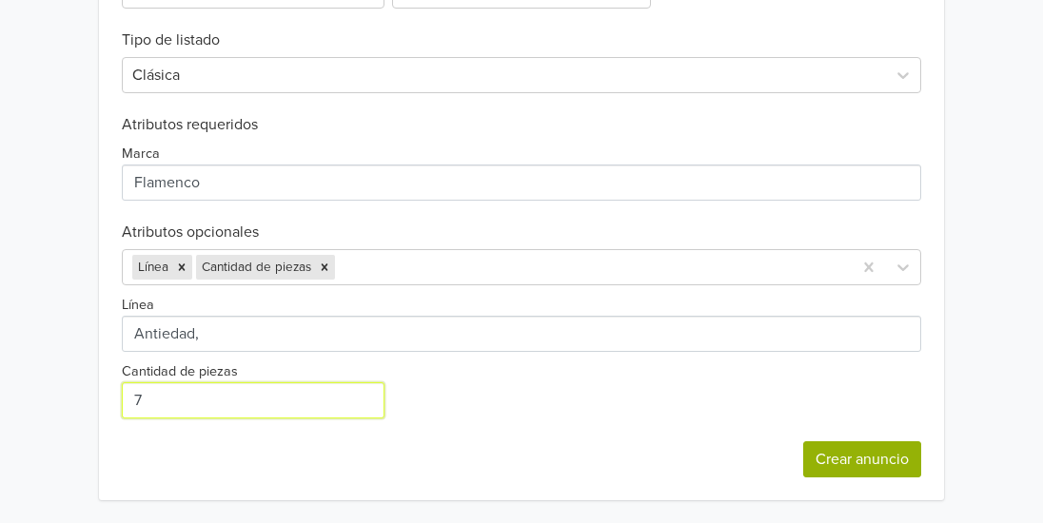
type input "7"
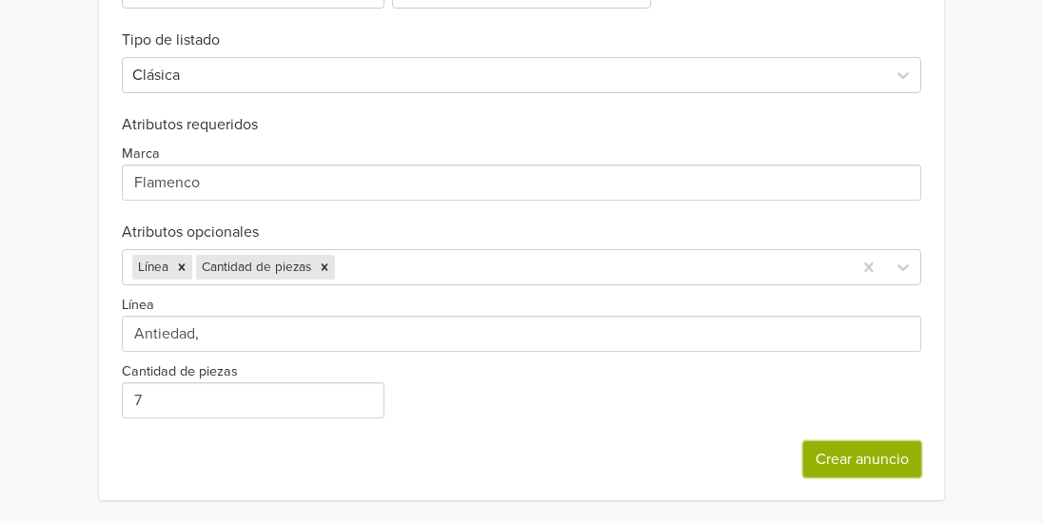
click at [871, 463] on button "Crear anuncio" at bounding box center [862, 460] width 118 height 36
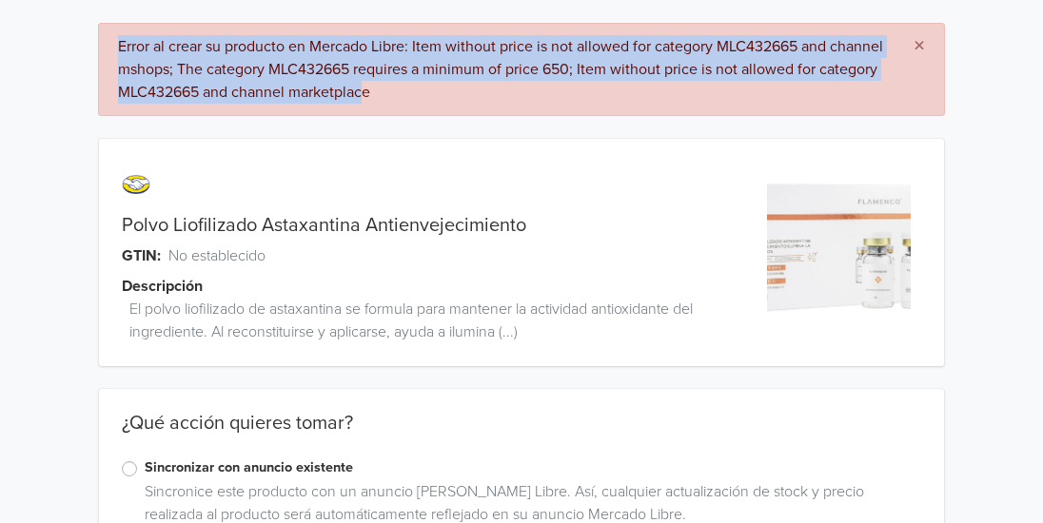
drag, startPoint x: 430, startPoint y: 90, endPoint x: 108, endPoint y: 34, distance: 326.5
click at [108, 34] on div "× Error al crear su producto en Mercado Libre: Item without price is not allowe…" at bounding box center [521, 69] width 847 height 93
copy div "Error al crear su producto en Mercado Libre: Item without price is not allowed …"
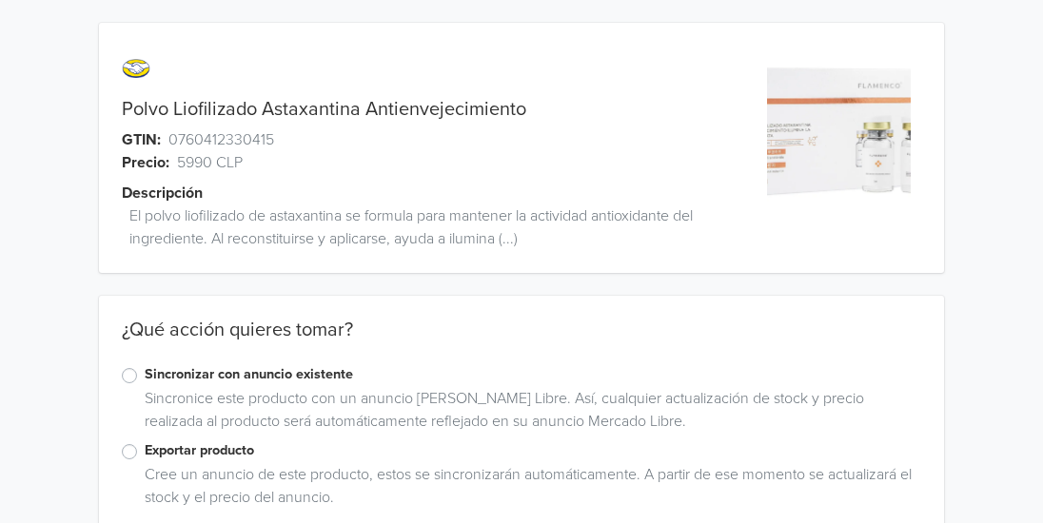
click at [145, 456] on label "Exportar producto" at bounding box center [533, 451] width 777 height 21
click at [0, 0] on input "Exportar producto" at bounding box center [0, 0] width 0 height 0
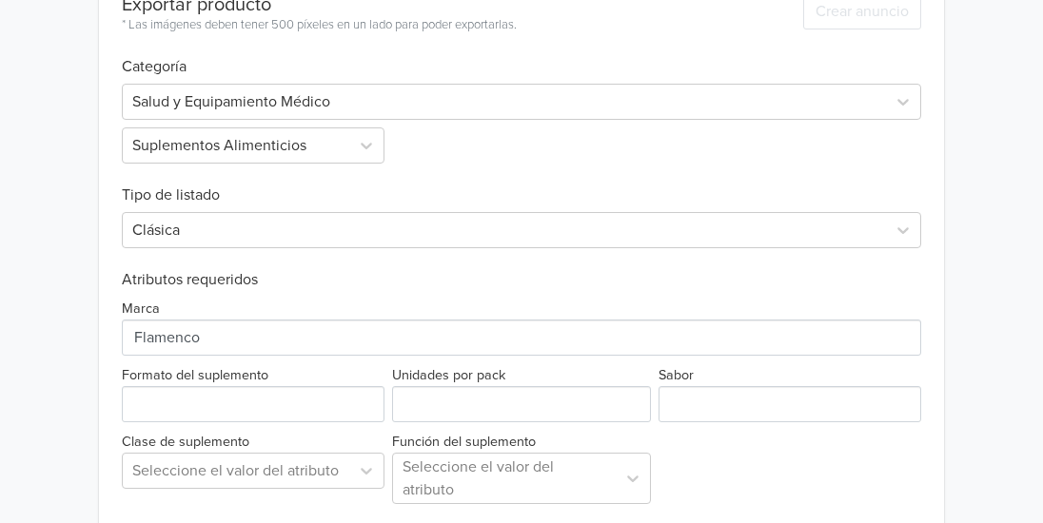
scroll to position [600, 0]
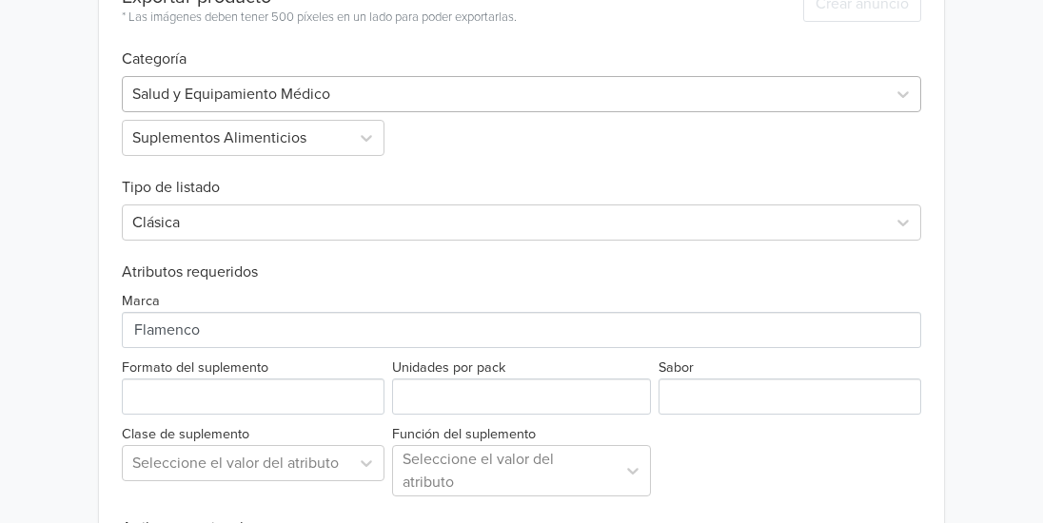
click at [516, 96] on div at bounding box center [504, 94] width 744 height 27
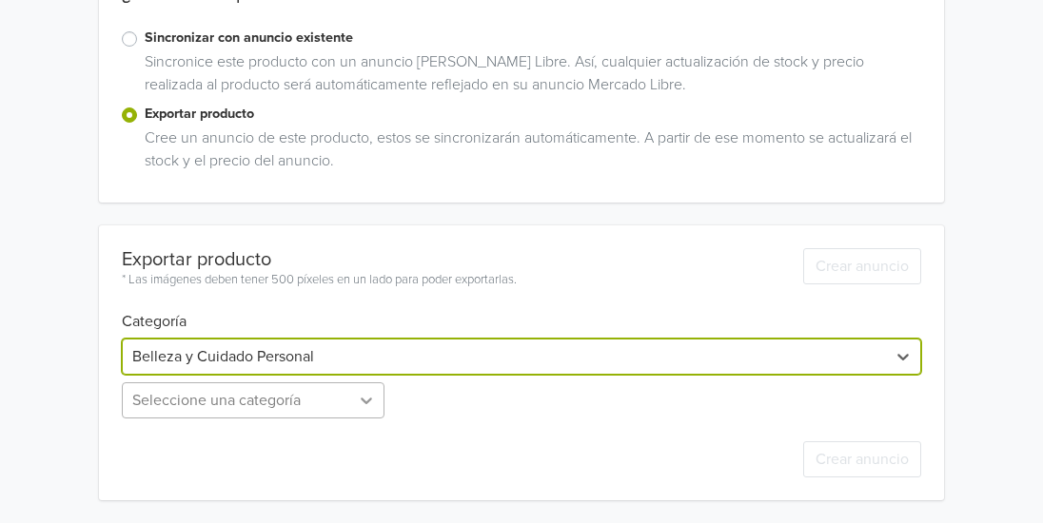
scroll to position [525, 0]
click at [359, 397] on div "Seleccione una categoría" at bounding box center [255, 401] width 266 height 36
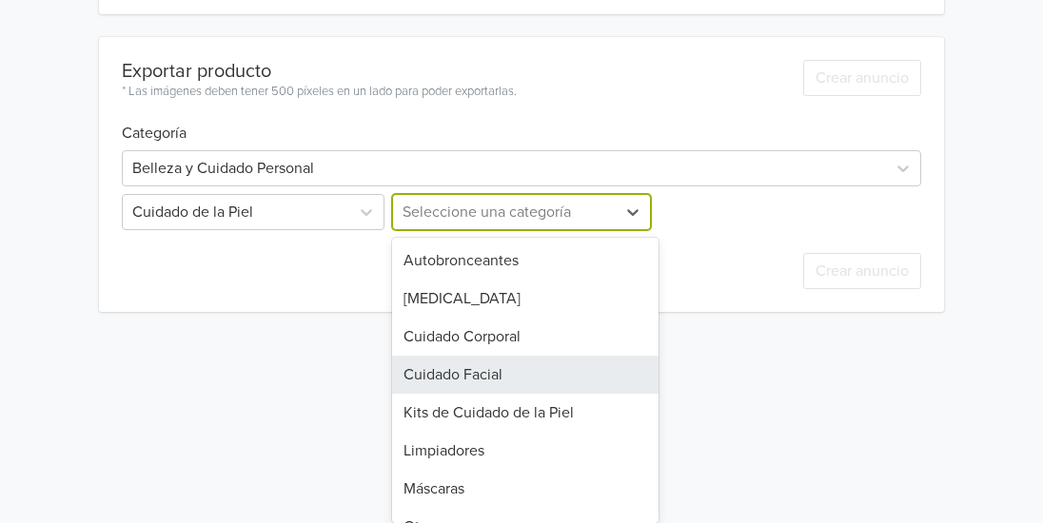
click at [600, 230] on div "11 results available. Use Up and Down to choose options, press Enter to select …" at bounding box center [521, 212] width 266 height 36
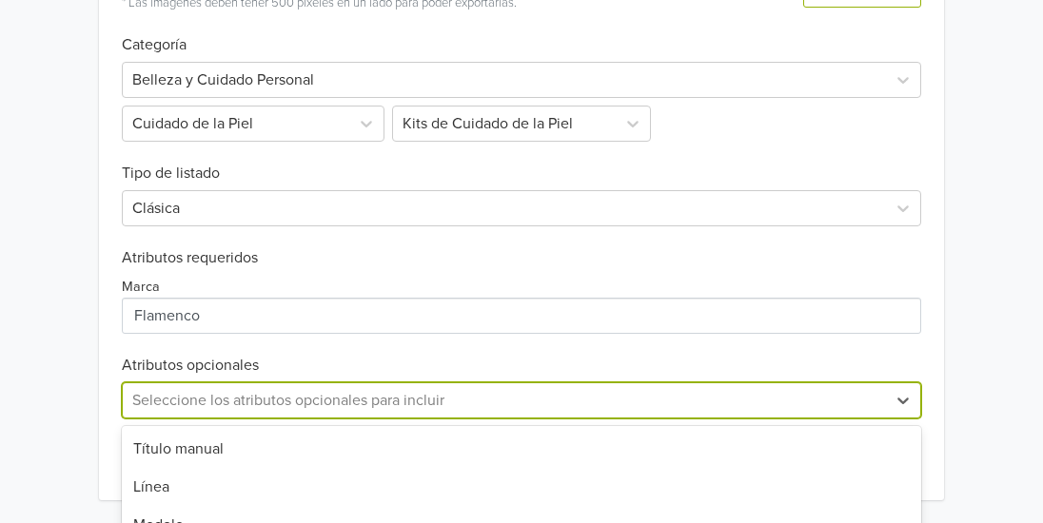
scroll to position [802, 0]
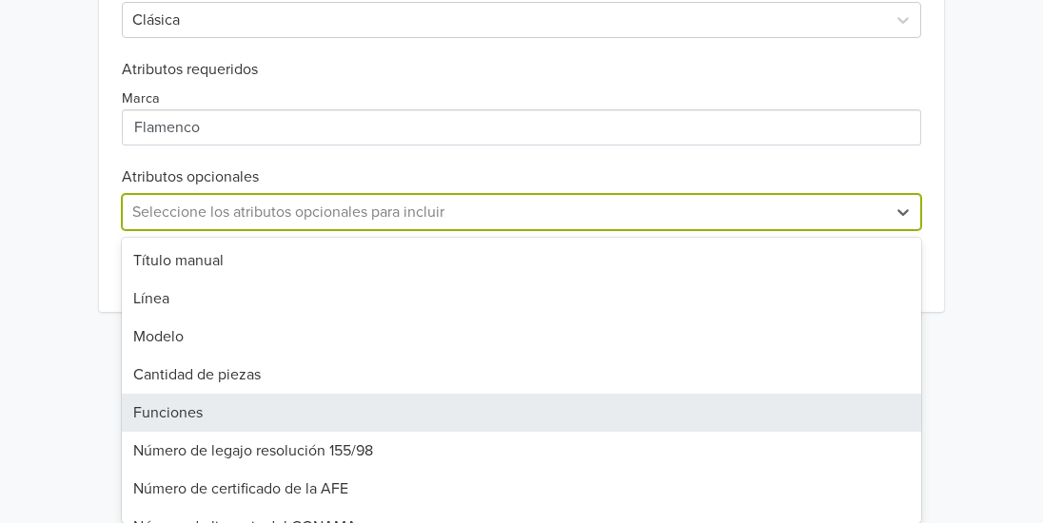
click at [510, 230] on div "31 results available. Use Up and Down to choose options, press Enter to select …" at bounding box center [521, 212] width 799 height 36
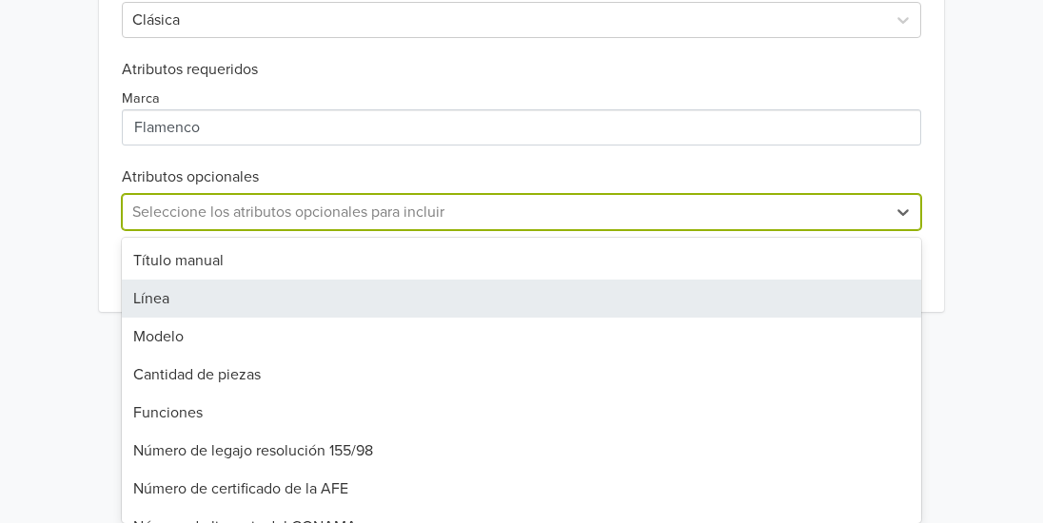
click at [435, 291] on div "Línea" at bounding box center [521, 299] width 799 height 38
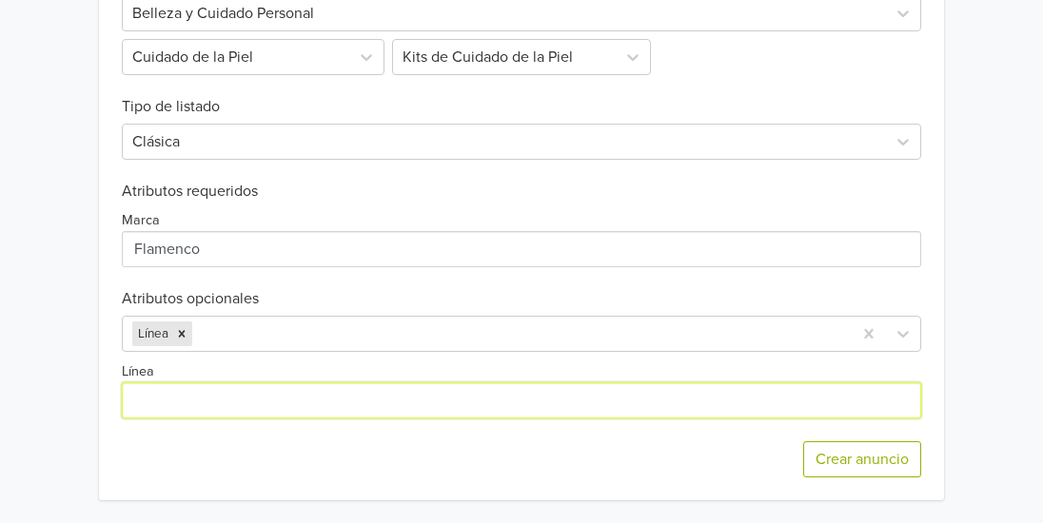
click at [266, 393] on input "Línea" at bounding box center [521, 401] width 799 height 36
type input "Antiedad,"
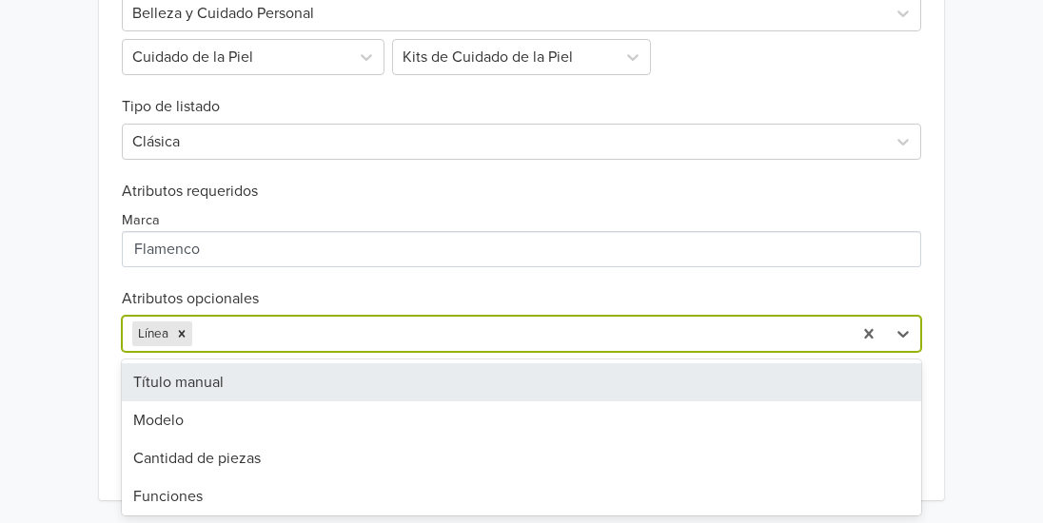
click at [336, 330] on div at bounding box center [519, 334] width 646 height 27
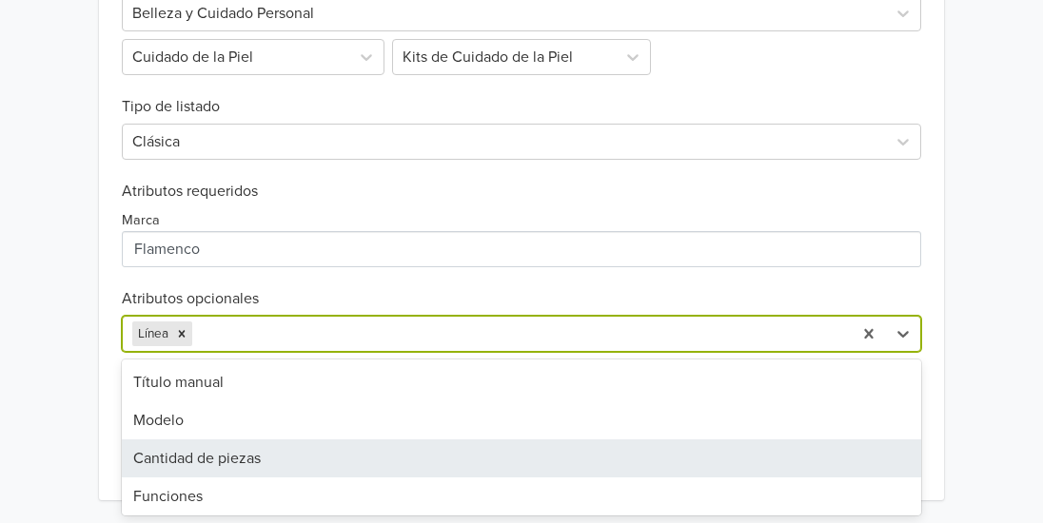
scroll to position [703, 0]
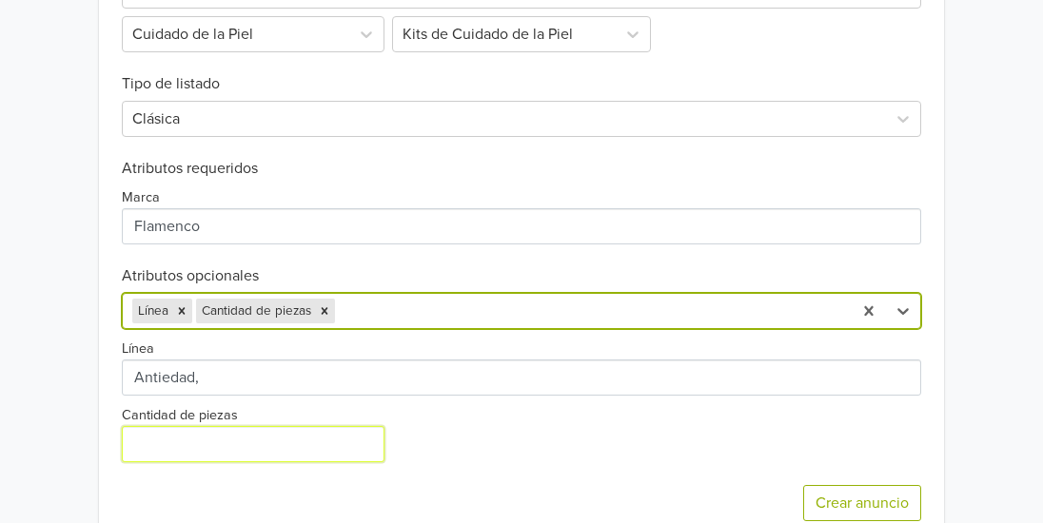
click at [296, 450] on input "Cantidad de piezas" at bounding box center [253, 444] width 263 height 36
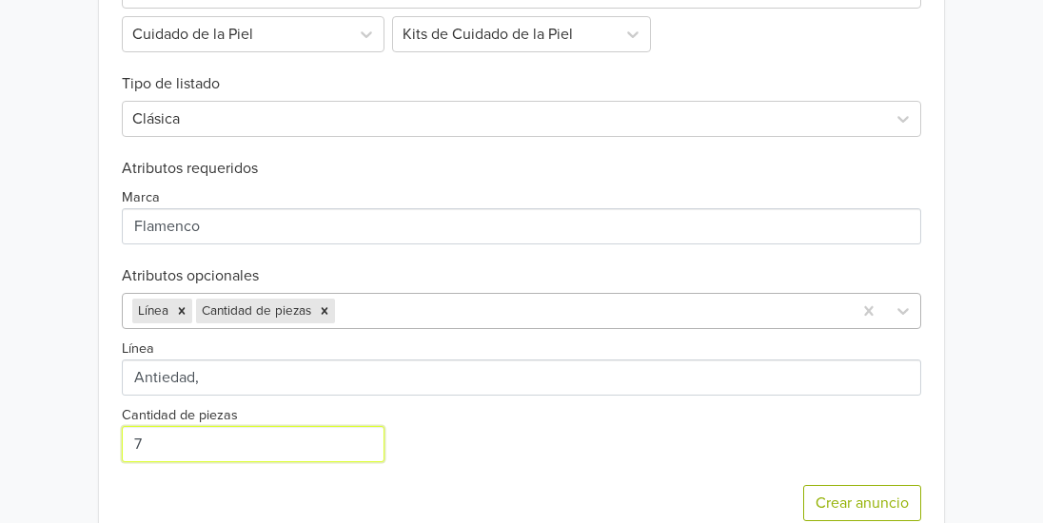
type input "7"
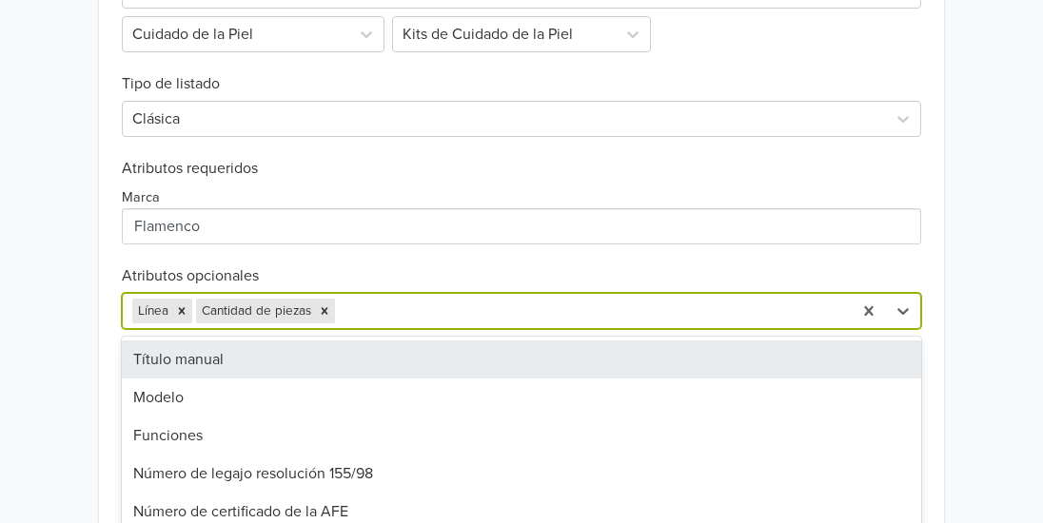
scroll to position [747, 0]
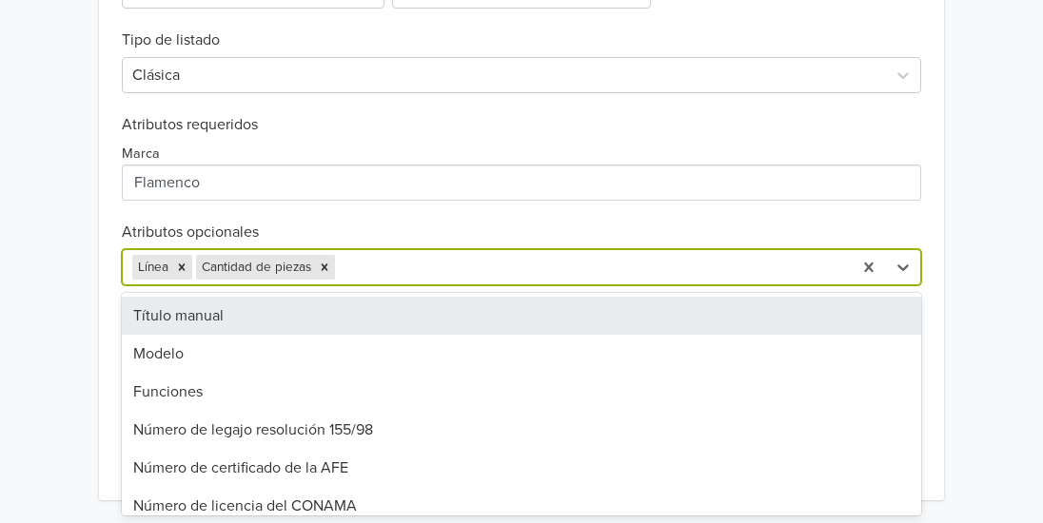
click at [463, 286] on div "29 results available. Use Up and Down to choose options, press Enter to select …" at bounding box center [521, 267] width 799 height 36
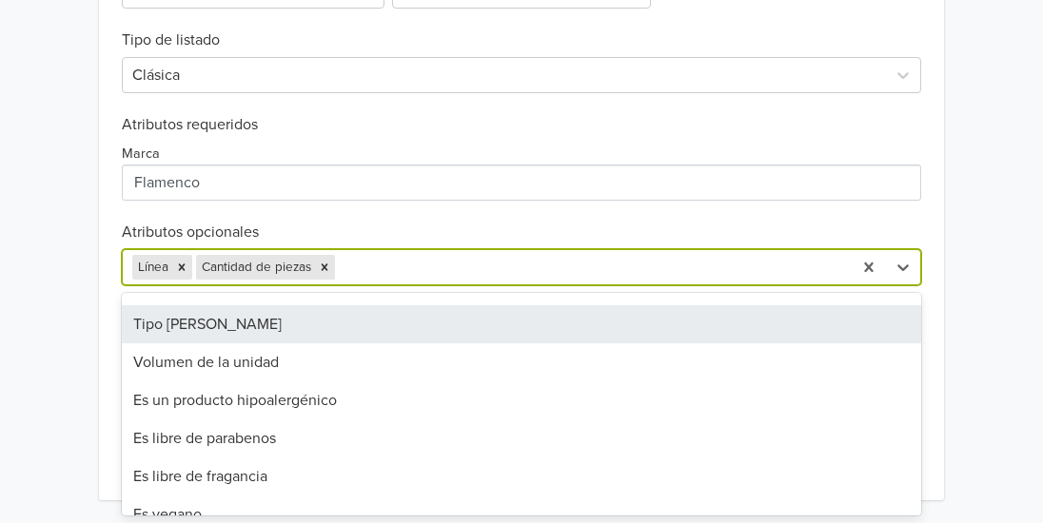
scroll to position [524, 0]
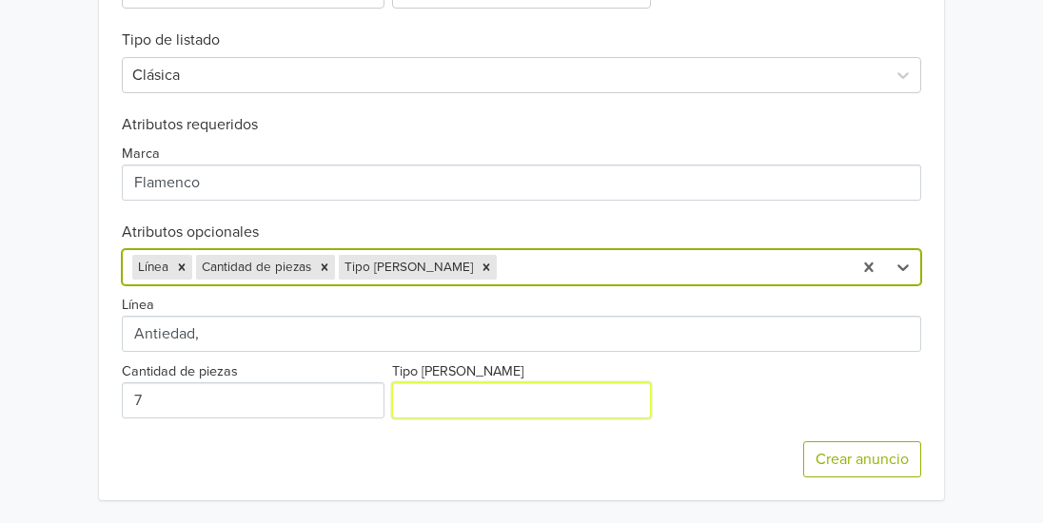
click at [446, 414] on input "Tipo [PERSON_NAME]" at bounding box center [521, 401] width 259 height 36
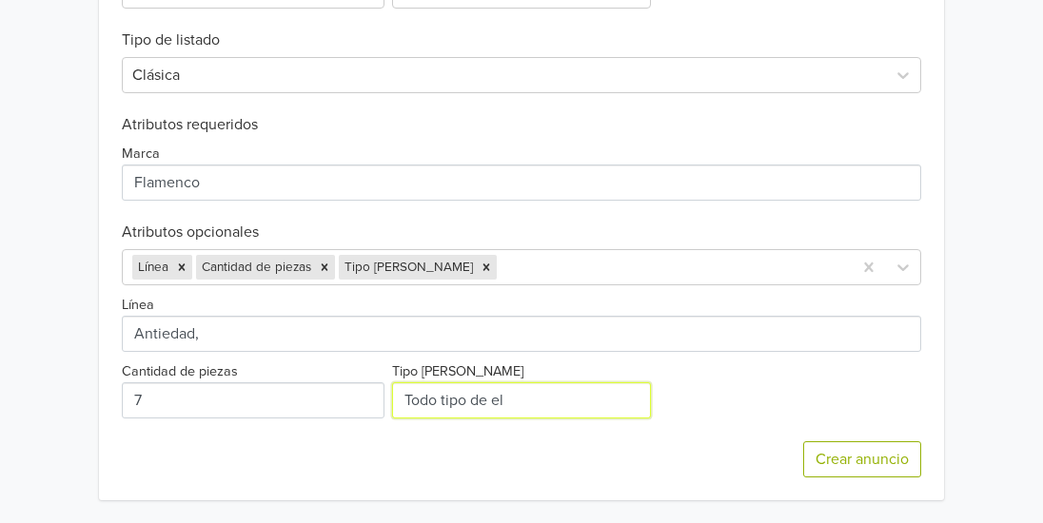
click at [558, 403] on input "Tipo [PERSON_NAME]" at bounding box center [521, 401] width 259 height 36
type input "Todo tipo de piel"
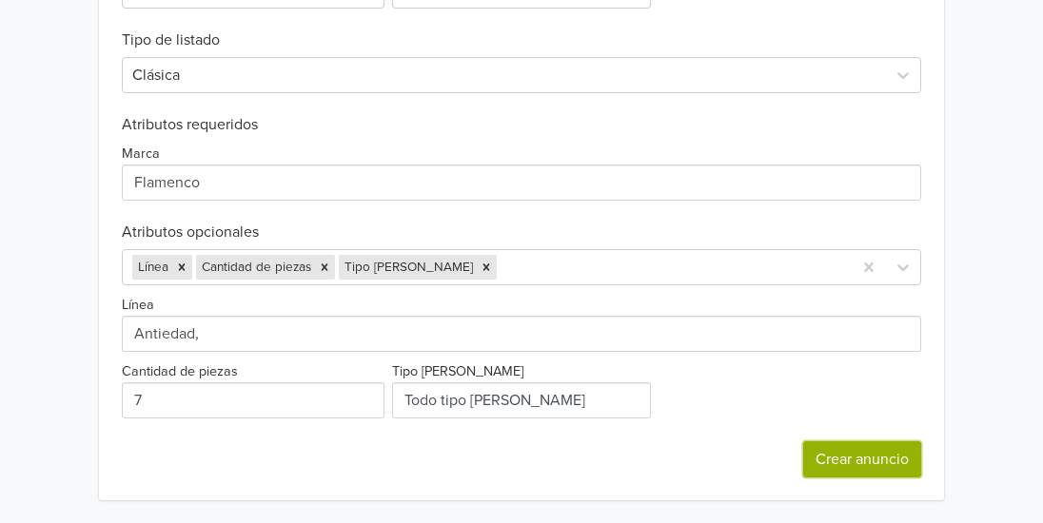
click at [857, 445] on button "Crear anuncio" at bounding box center [862, 460] width 118 height 36
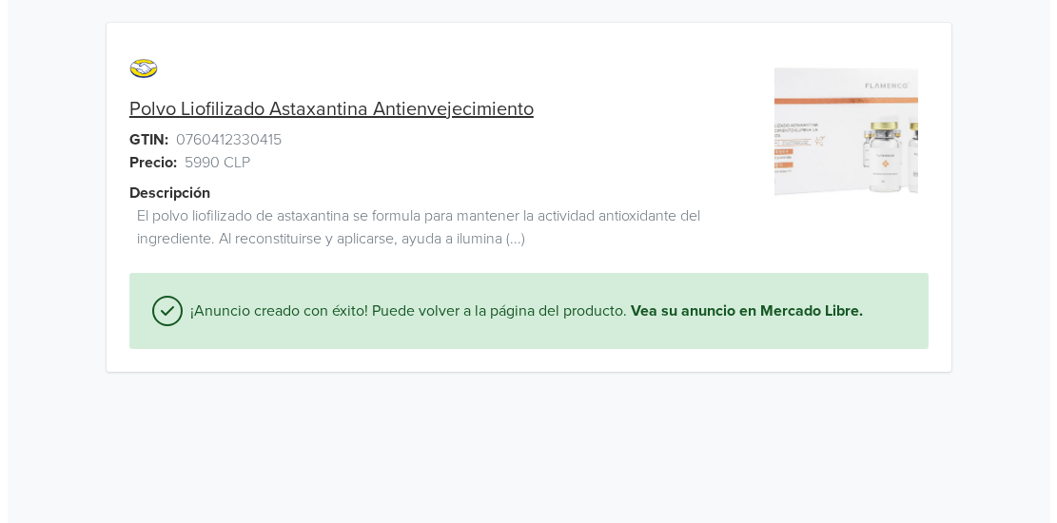
scroll to position [0, 0]
